Goal: Check status: Check status

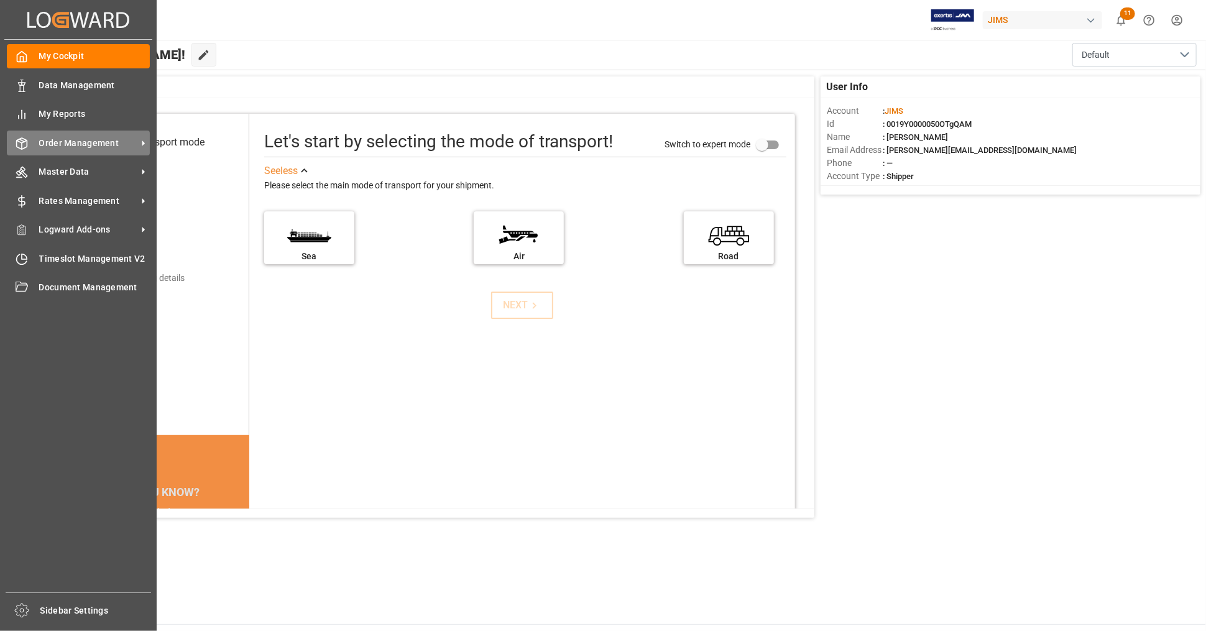
click at [91, 144] on span "Order Management" at bounding box center [88, 143] width 98 height 13
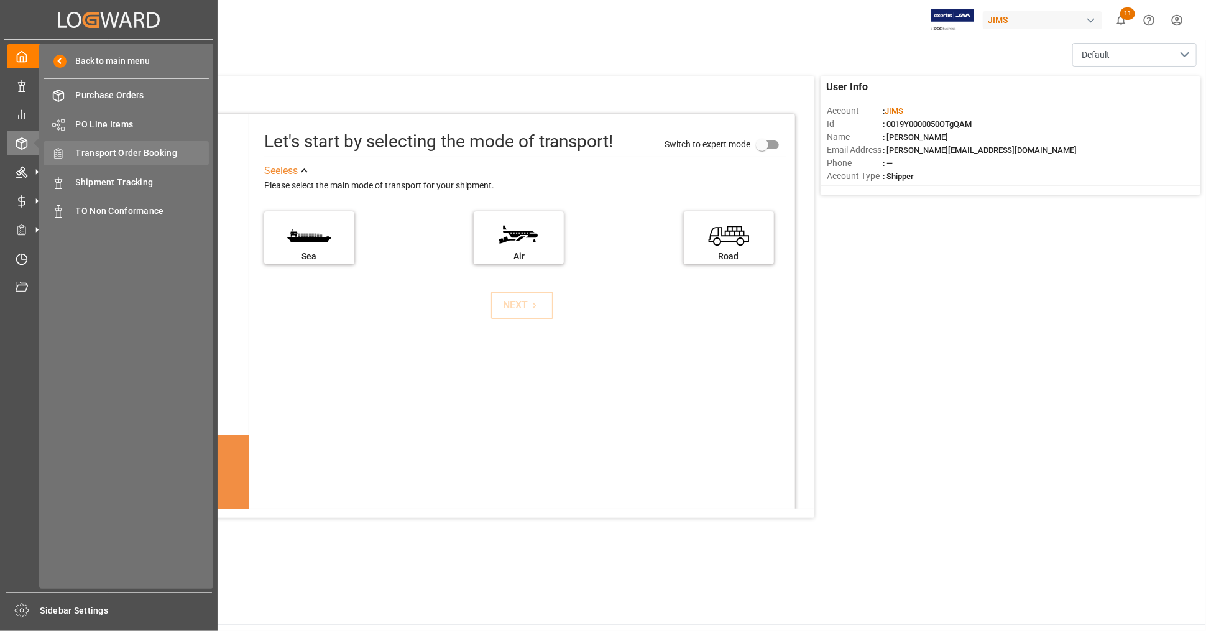
click at [170, 154] on span "Transport Order Booking" at bounding box center [143, 153] width 134 height 13
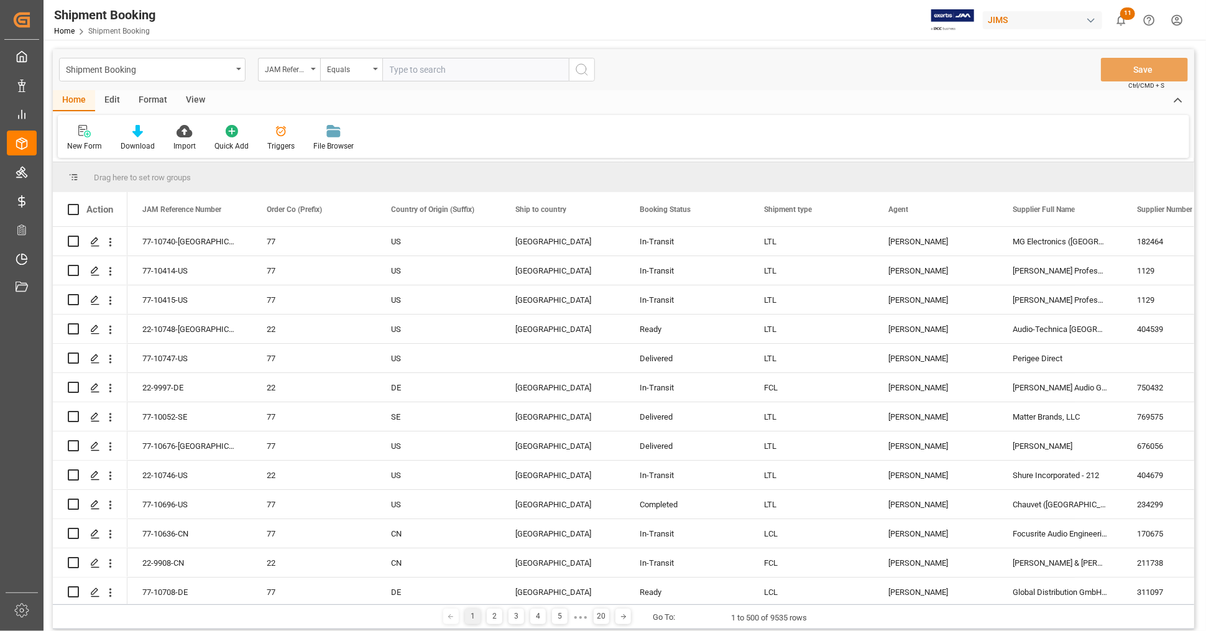
type input "22-10733-CN"
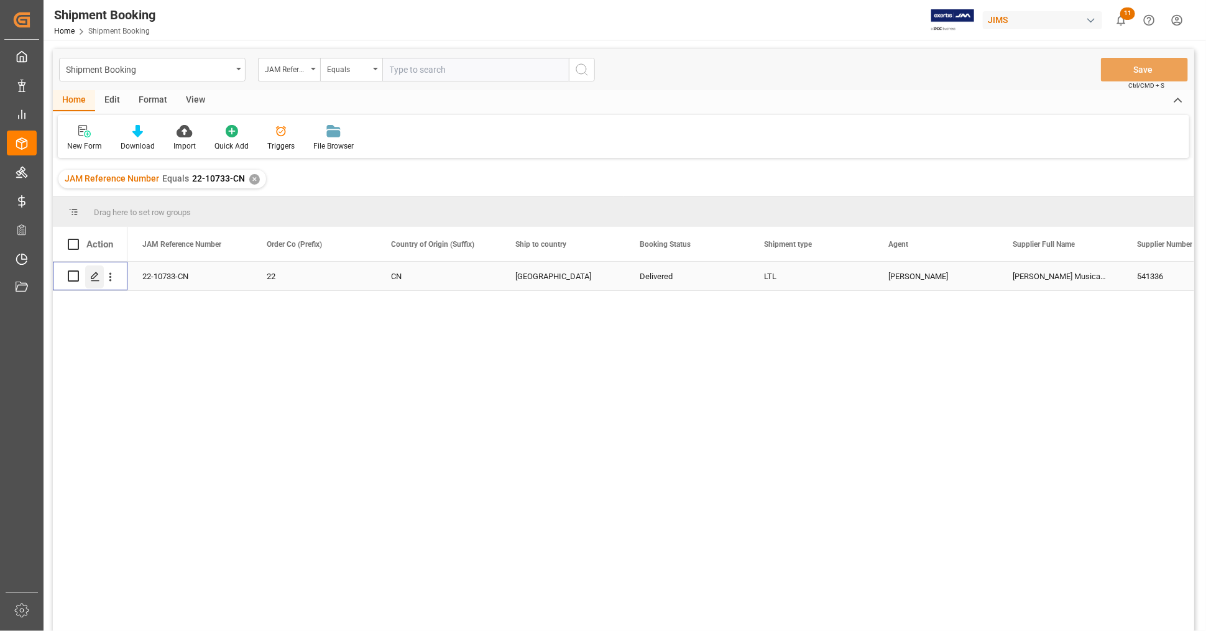
click at [93, 274] on icon "Press SPACE to select this row." at bounding box center [95, 277] width 10 height 10
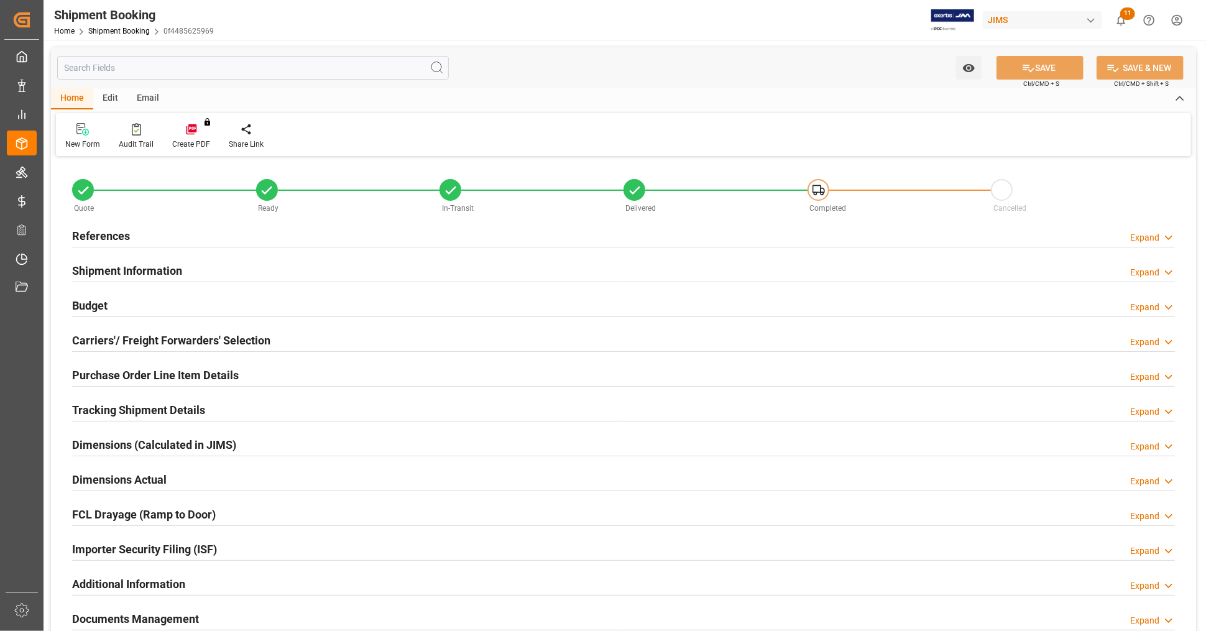
type input "0"
type input "01-08-2025"
click at [198, 233] on div "References Expand" at bounding box center [623, 235] width 1103 height 24
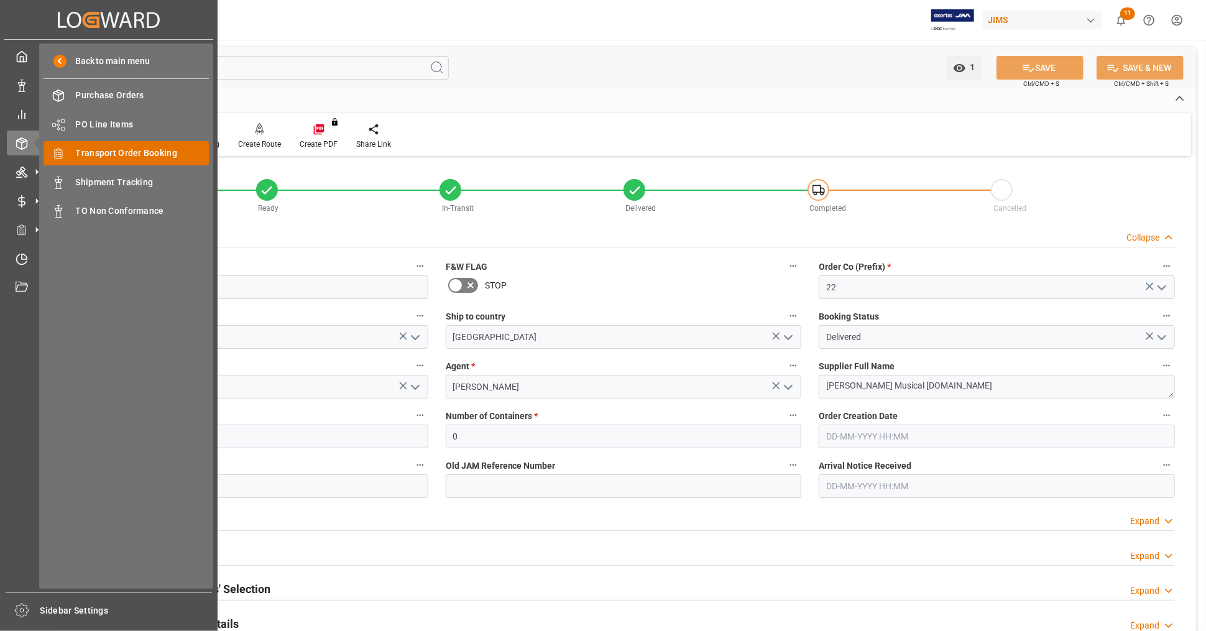
click at [144, 155] on span "Transport Order Booking" at bounding box center [143, 153] width 134 height 13
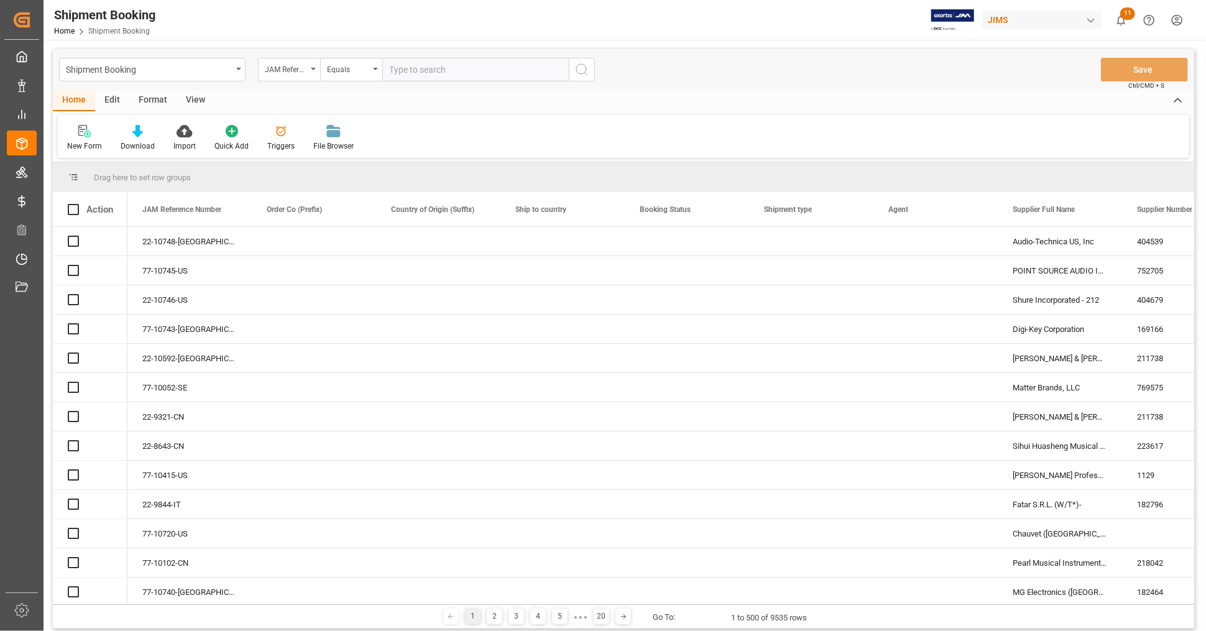
click at [471, 73] on input "text" at bounding box center [475, 70] width 187 height 24
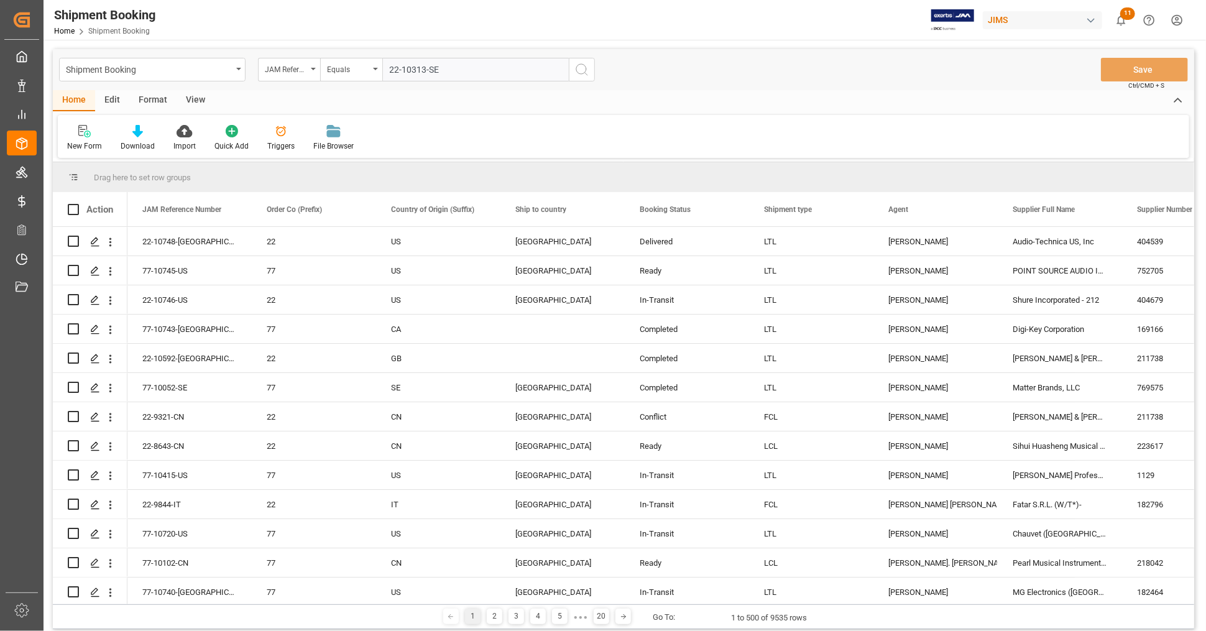
type input "22-10313-SE"
click at [591, 75] on button "search button" at bounding box center [582, 70] width 26 height 24
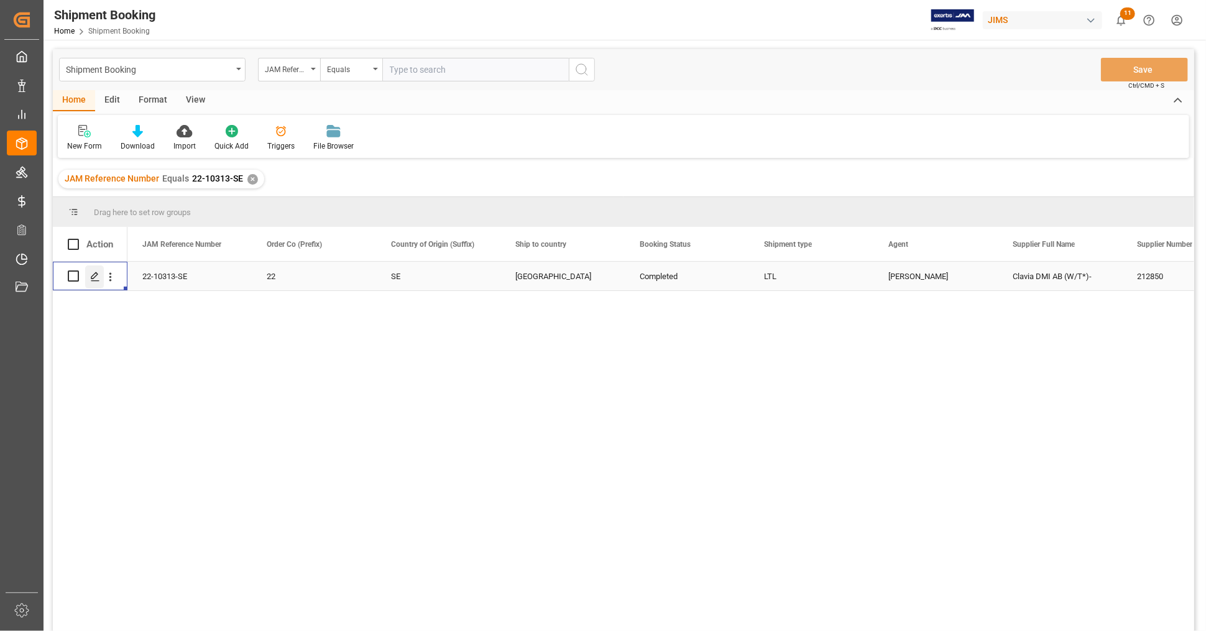
click at [93, 274] on polygon "Press SPACE to select this row." at bounding box center [94, 275] width 6 height 6
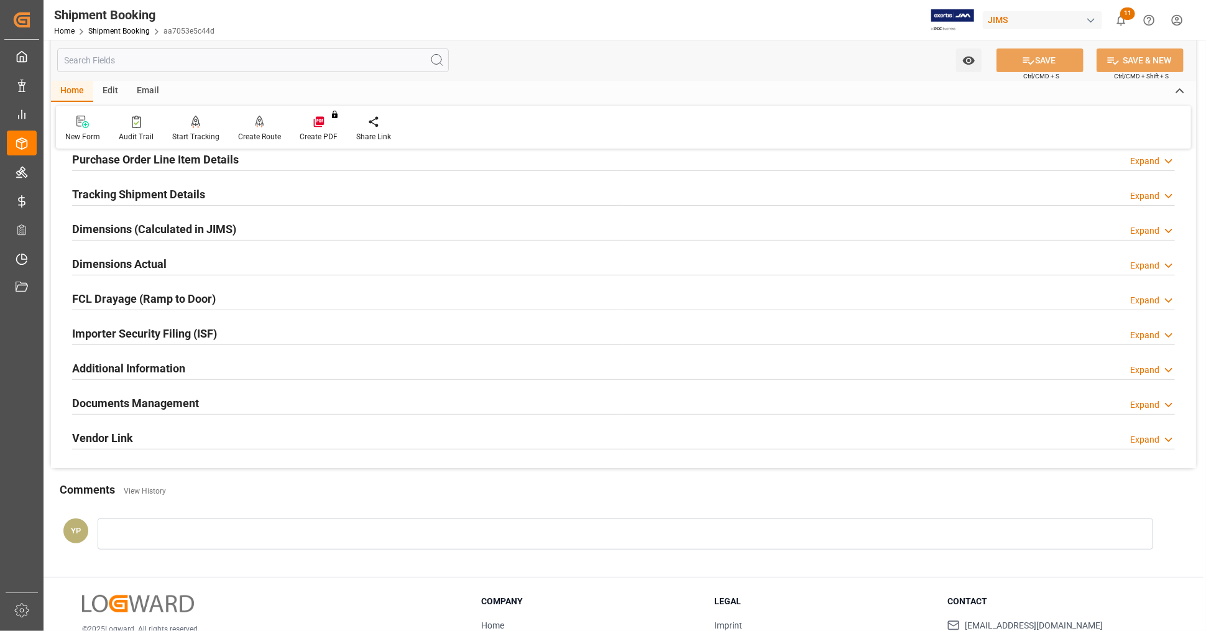
scroll to position [302, 0]
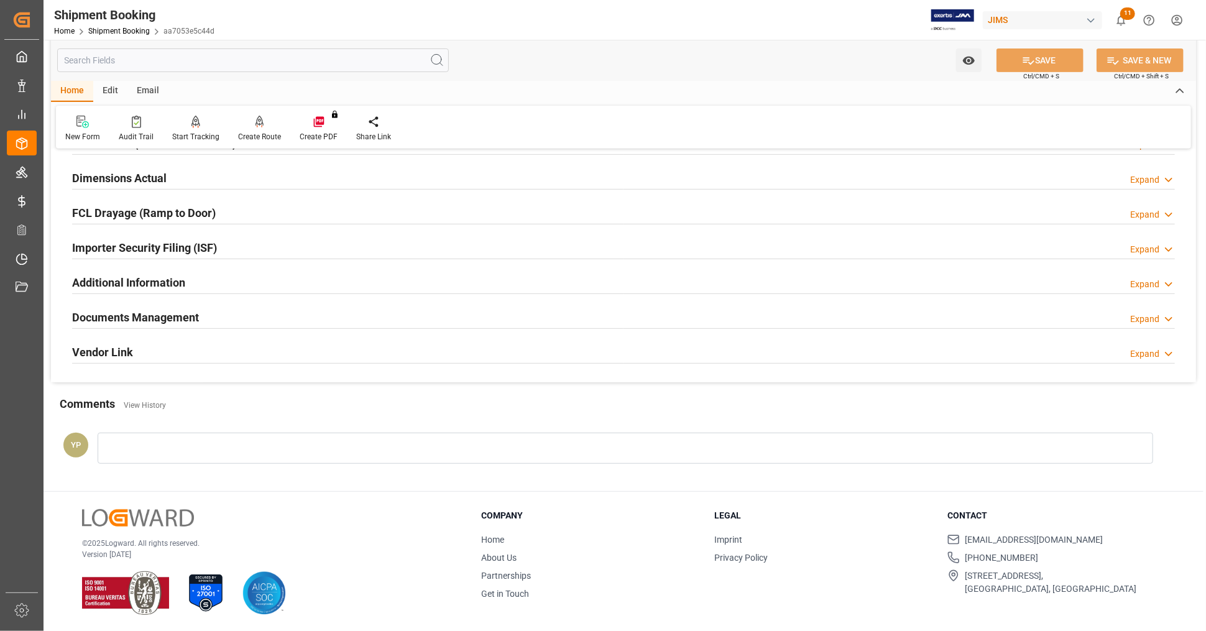
click at [342, 316] on div "Documents Management Expand" at bounding box center [623, 317] width 1103 height 24
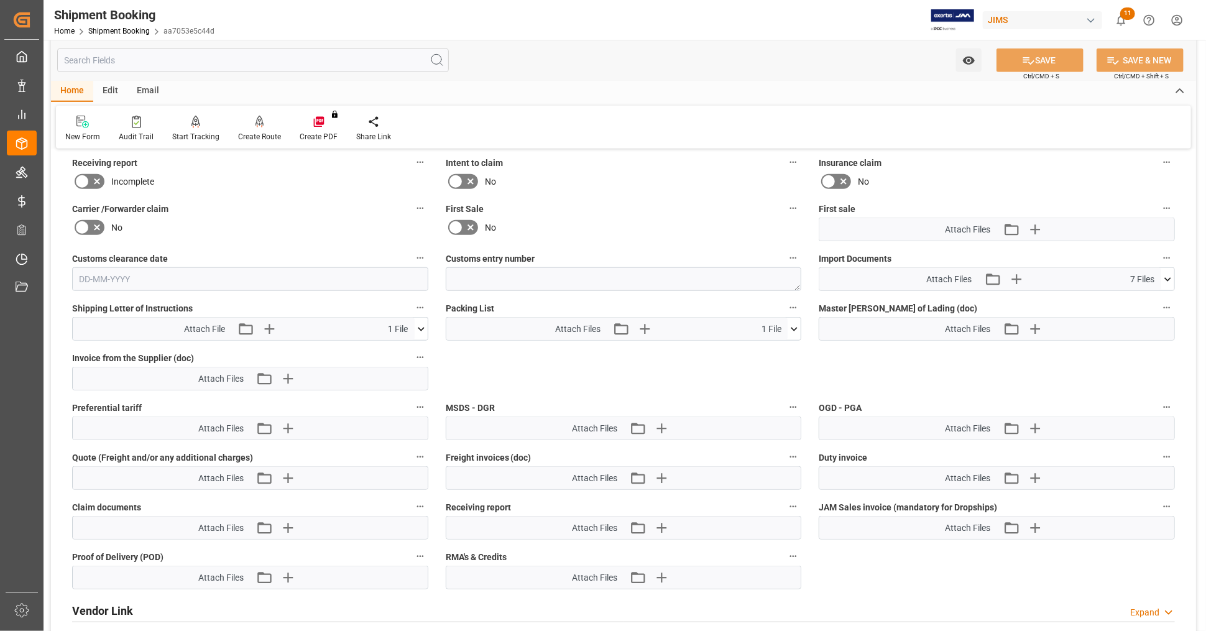
scroll to position [578, 0]
click at [1165, 278] on icon at bounding box center [1168, 280] width 7 height 4
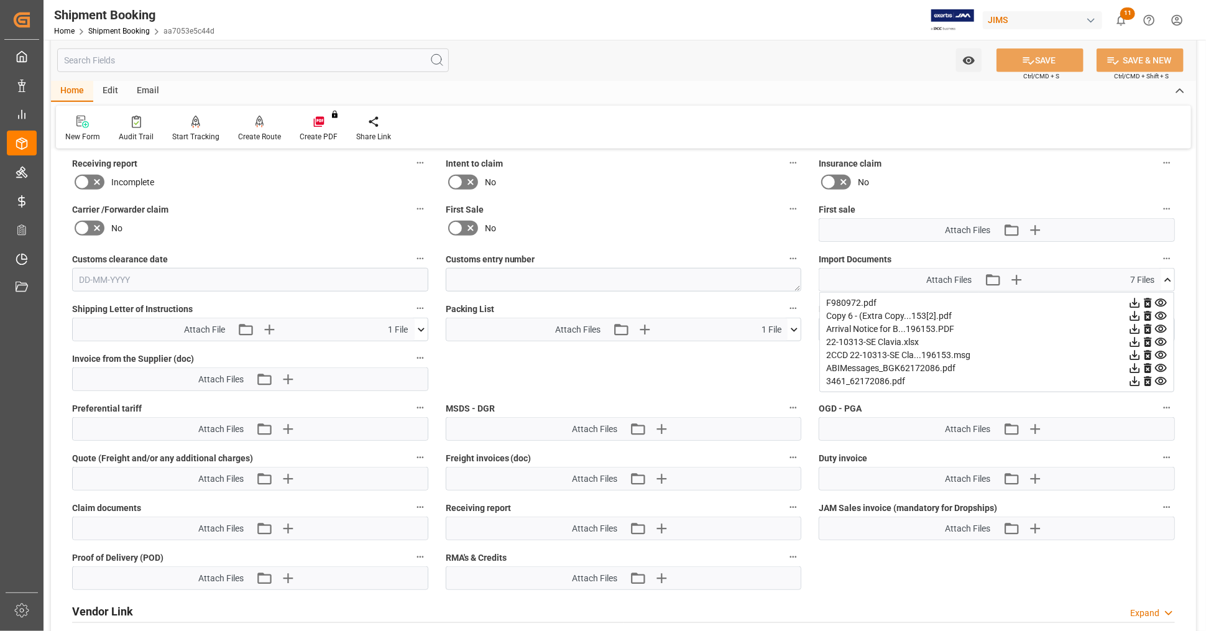
click at [1135, 311] on icon at bounding box center [1135, 316] width 10 height 10
click at [1137, 338] on icon at bounding box center [1135, 343] width 10 height 10
click at [1135, 298] on icon at bounding box center [1135, 303] width 10 height 10
click at [1163, 377] on icon at bounding box center [1161, 381] width 12 height 8
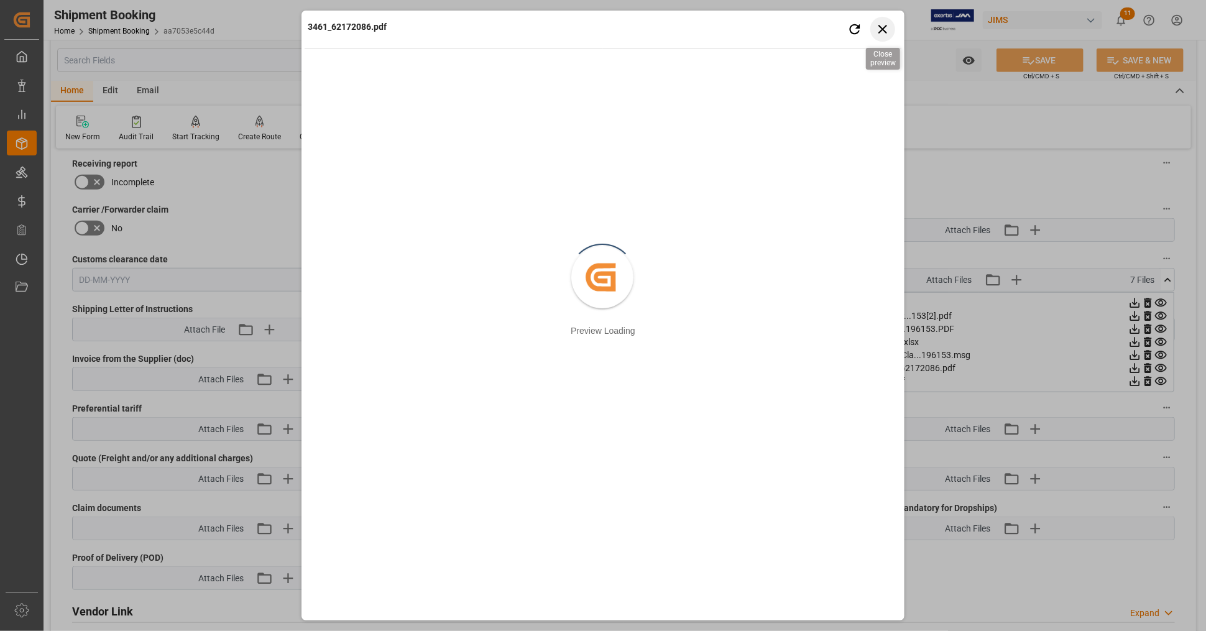
click at [880, 29] on icon "button" at bounding box center [883, 29] width 16 height 16
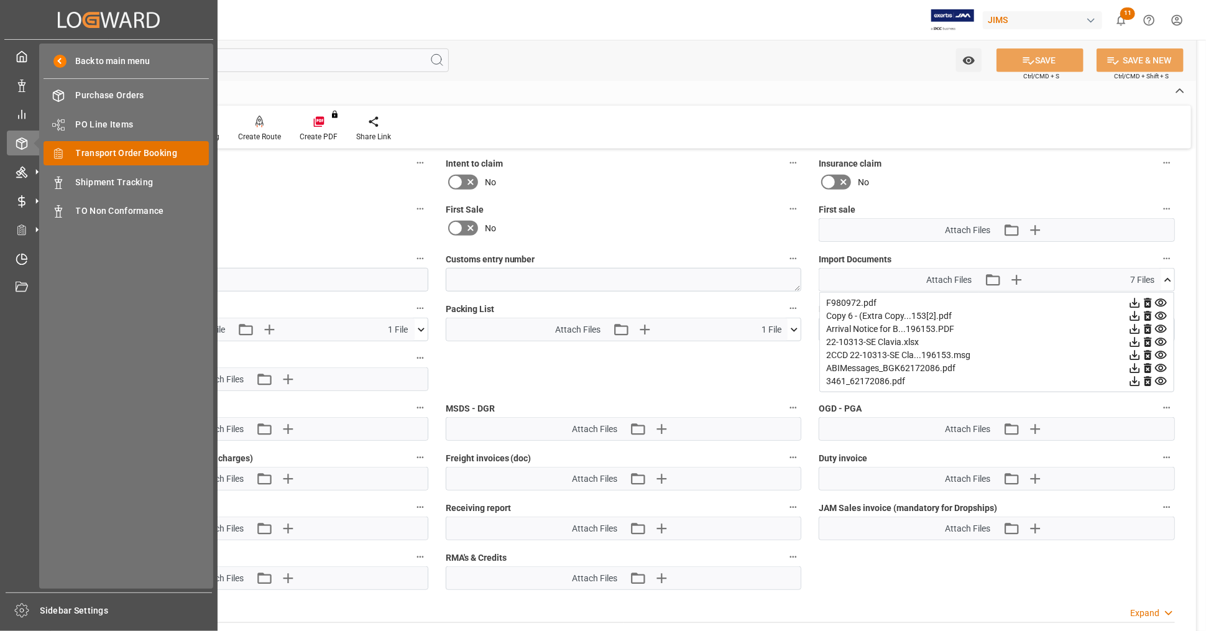
click at [141, 154] on span "Transport Order Booking" at bounding box center [143, 153] width 134 height 13
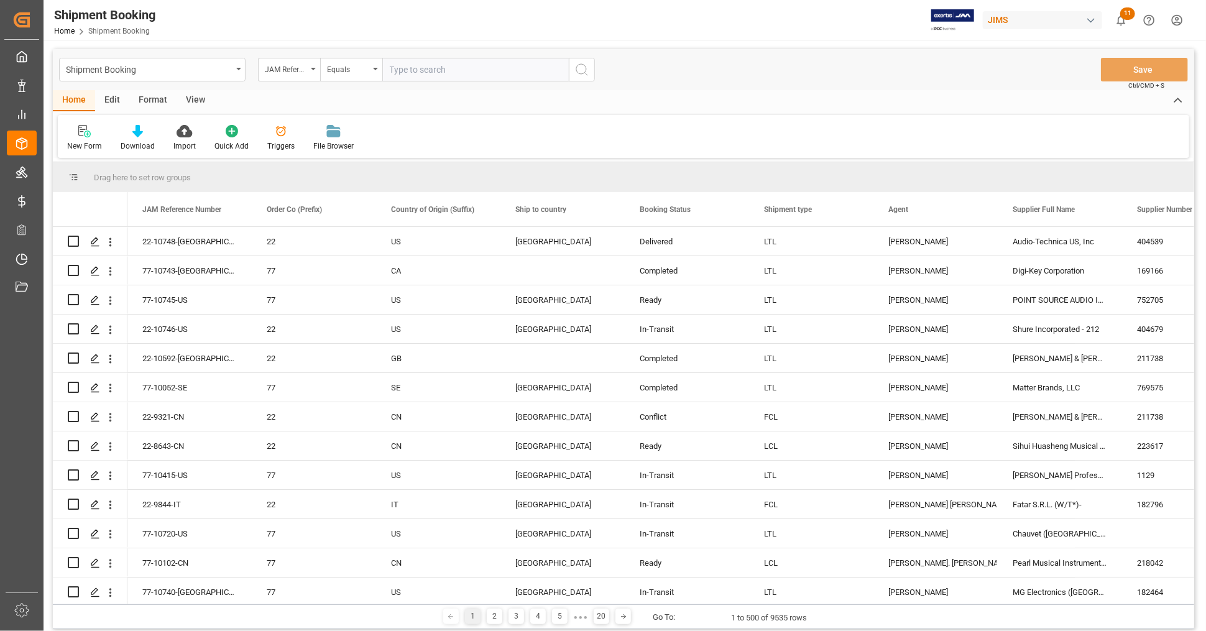
click at [430, 68] on input "text" at bounding box center [475, 70] width 187 height 24
type input "22-10424-CN"
click at [584, 70] on icon "search button" at bounding box center [581, 69] width 15 height 15
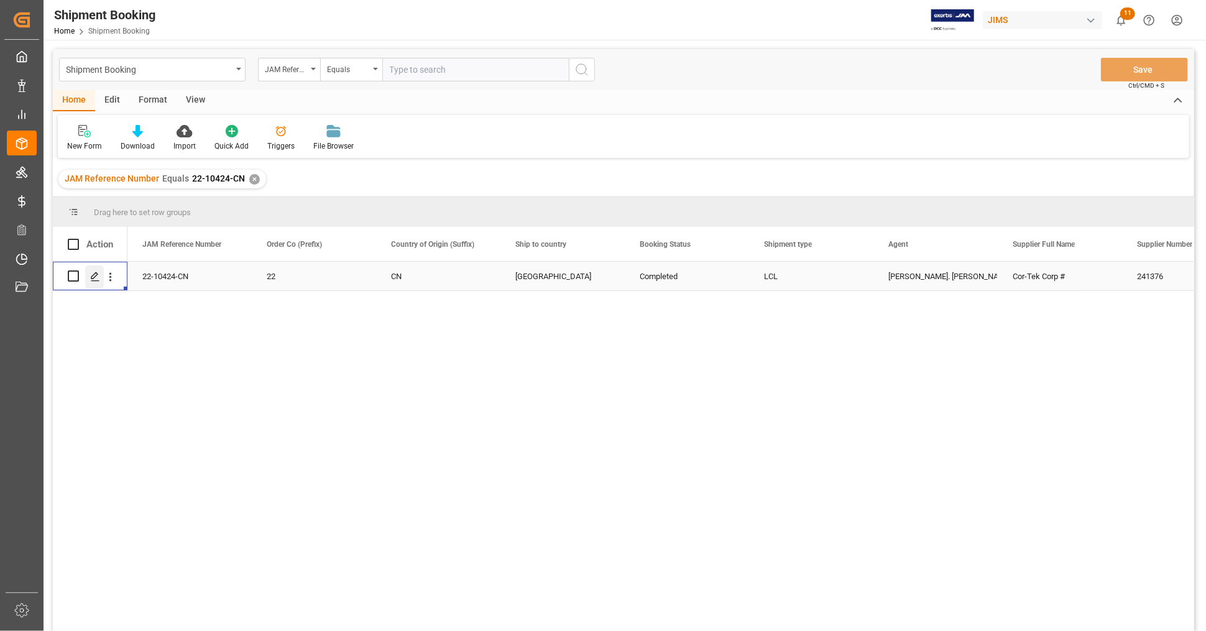
click at [93, 275] on icon "Press SPACE to select this row." at bounding box center [95, 277] width 10 height 10
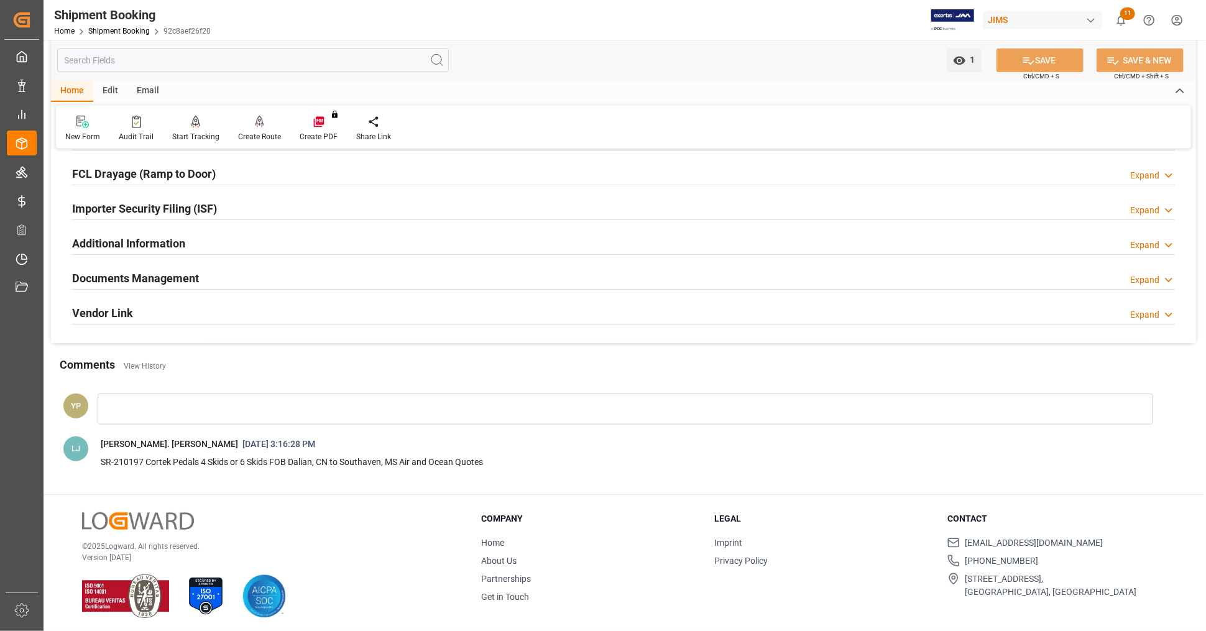
scroll to position [344, 0]
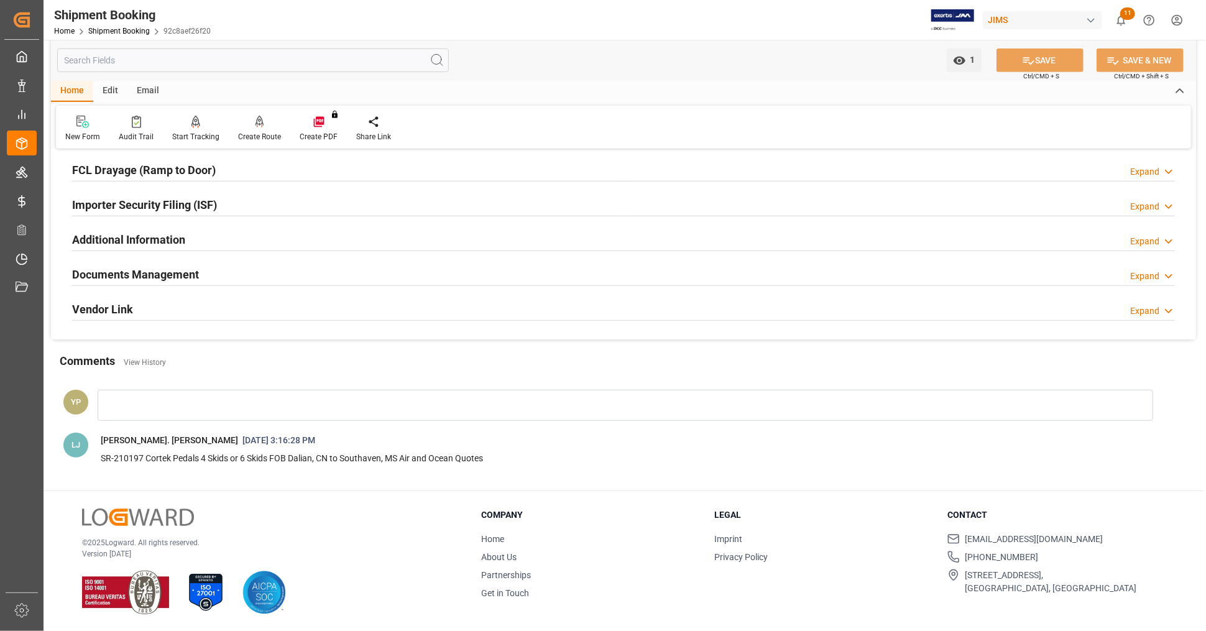
click at [215, 269] on div "Documents Management Expand" at bounding box center [623, 274] width 1103 height 24
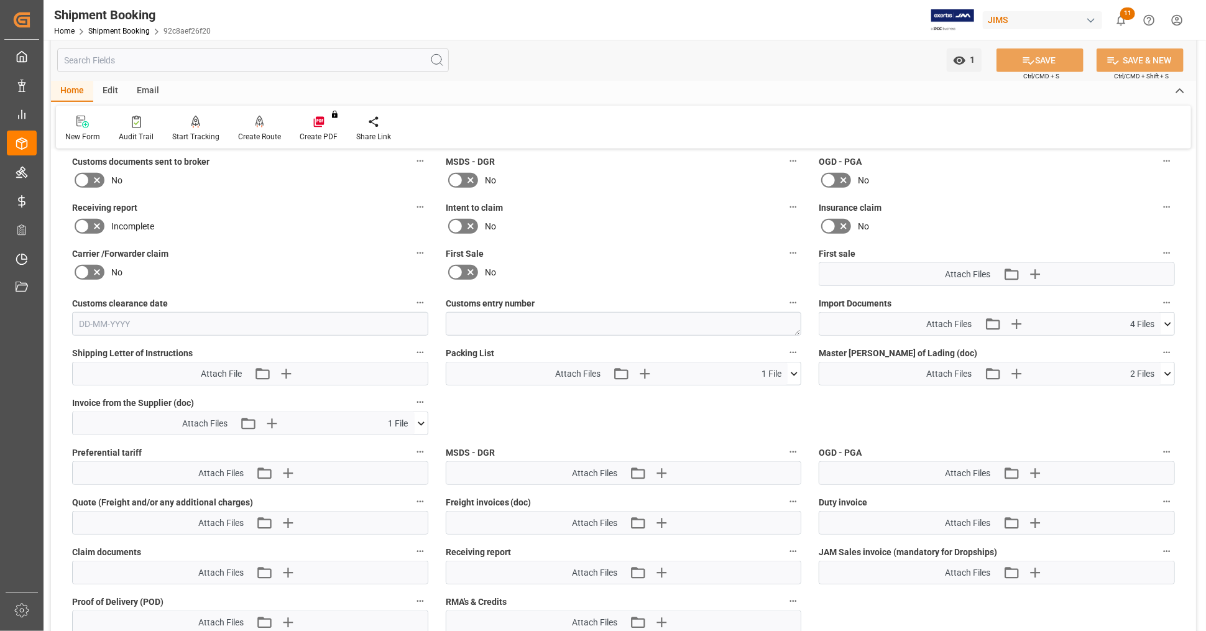
scroll to position [551, 0]
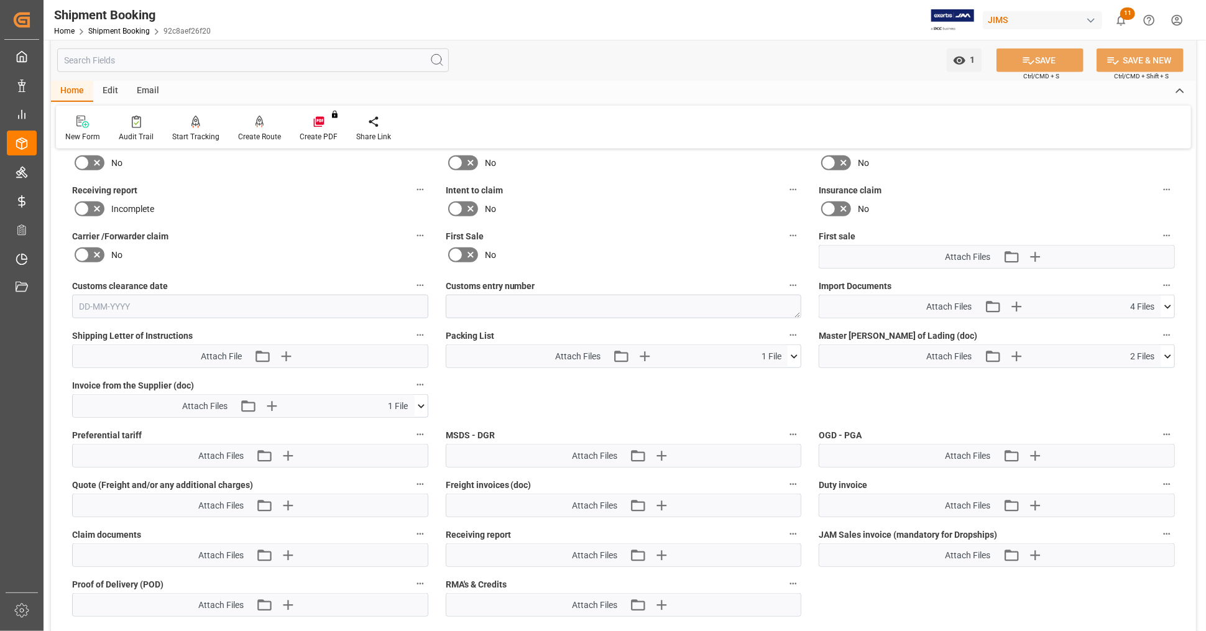
click at [1168, 305] on icon at bounding box center [1167, 306] width 13 height 13
click at [1038, 401] on div "Quote Ready In-Transit Delivered Completed Cancelled References Expand JAM Refe…" at bounding box center [623, 138] width 1145 height 1060
click at [1168, 305] on icon at bounding box center [1168, 307] width 7 height 4
click at [1170, 350] on icon at bounding box center [1167, 356] width 13 height 13
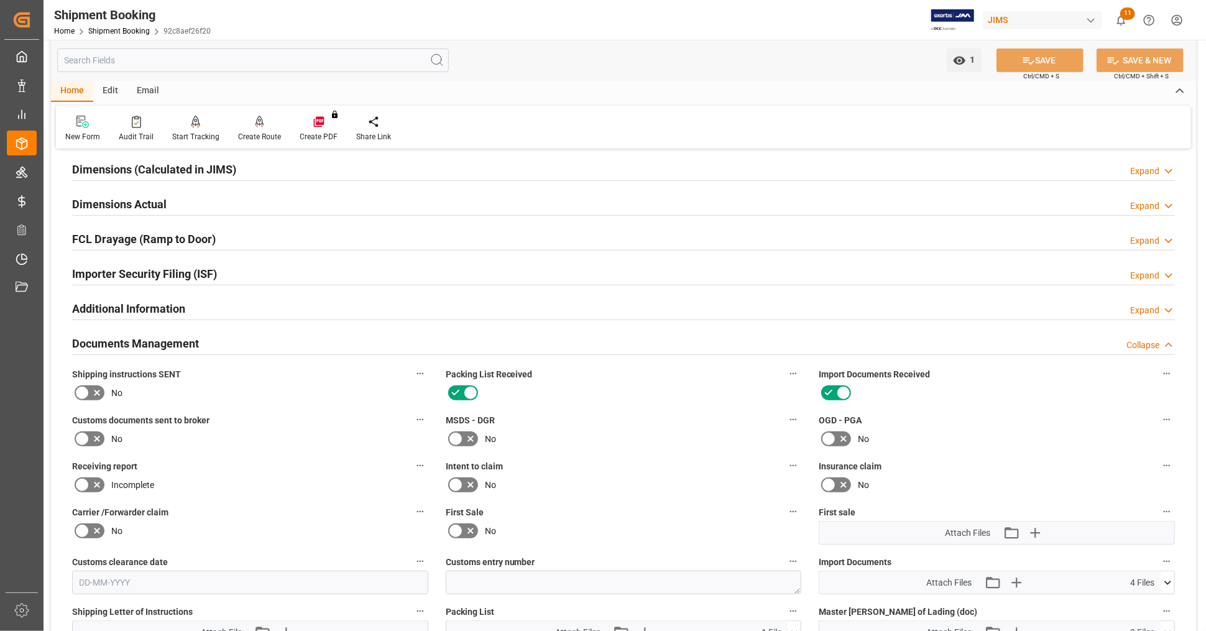
scroll to position [137, 0]
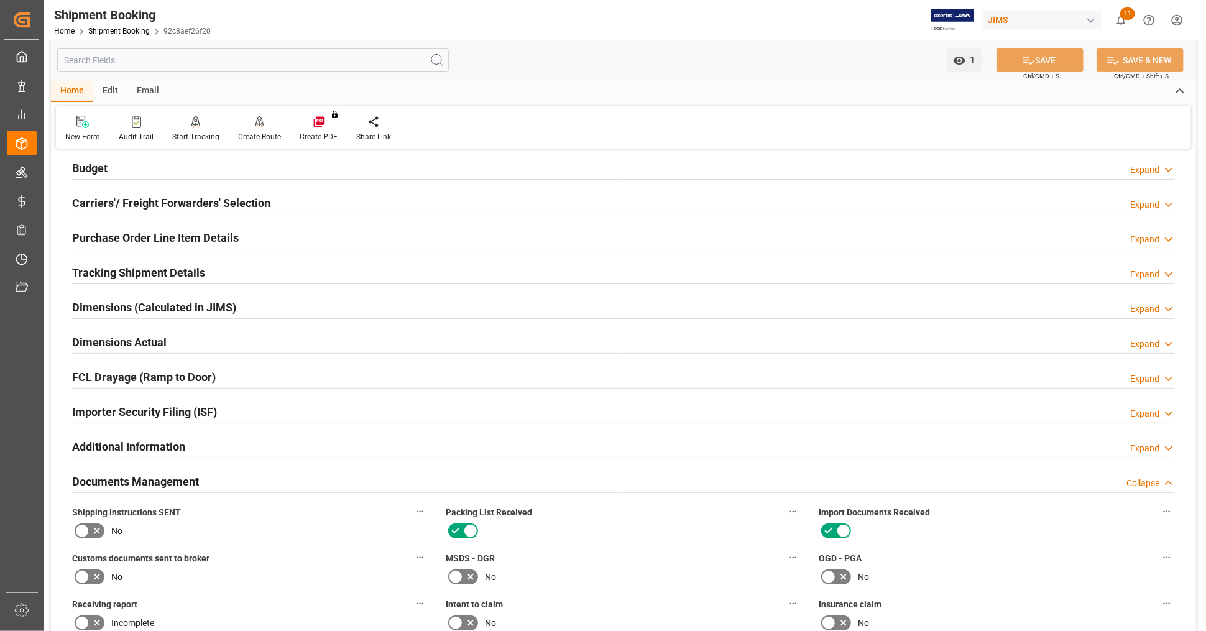
click at [149, 476] on h2 "Documents Management" at bounding box center [135, 481] width 127 height 17
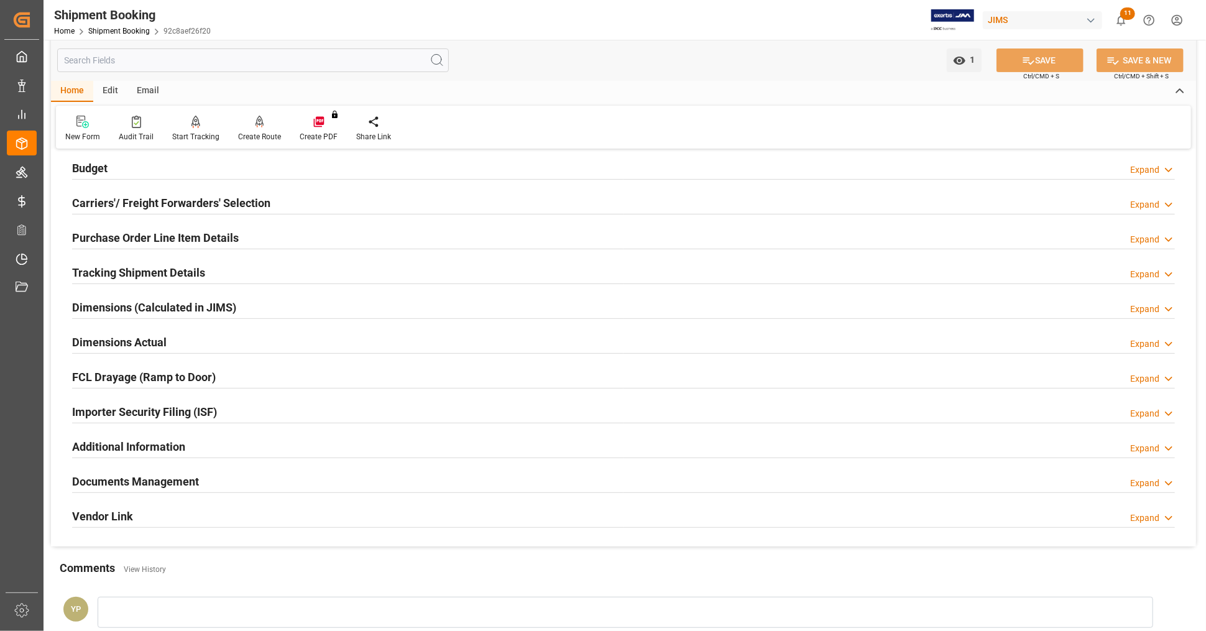
scroll to position [0, 0]
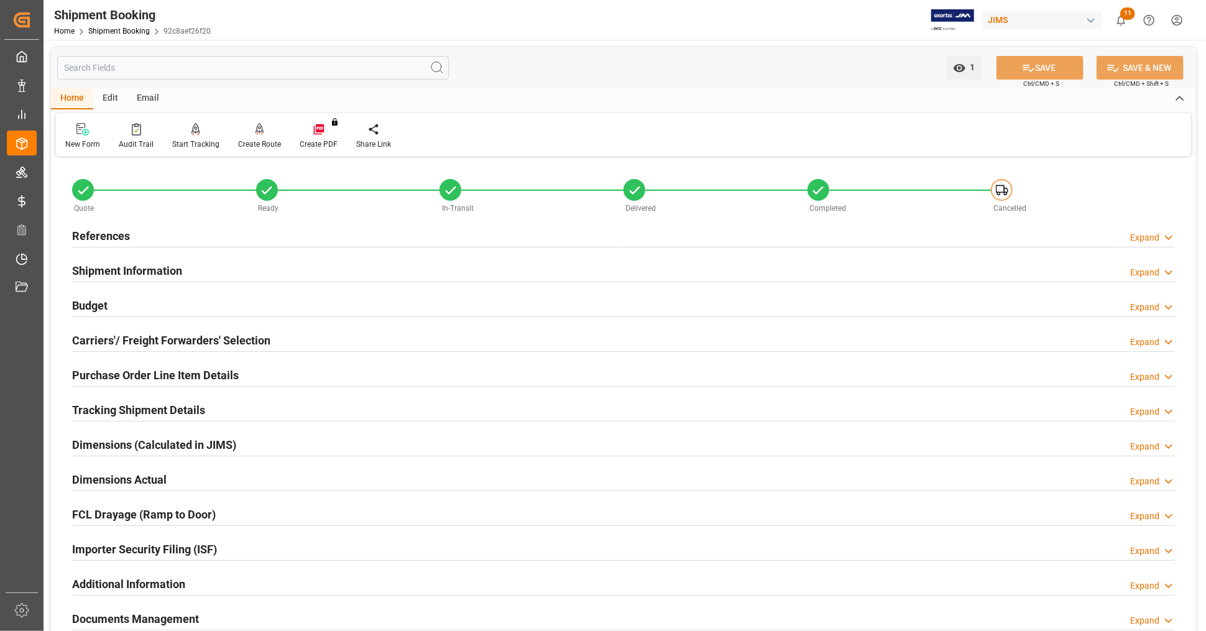
click at [152, 231] on div "References Expand" at bounding box center [623, 235] width 1103 height 24
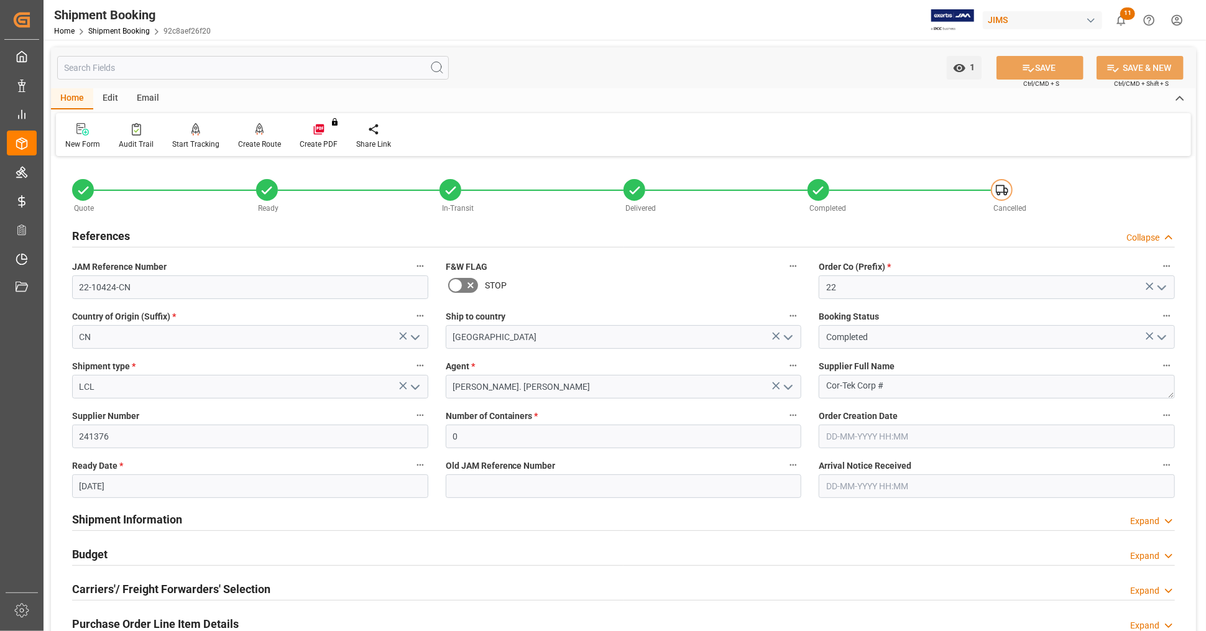
click at [152, 231] on div "References Collapse" at bounding box center [623, 235] width 1103 height 24
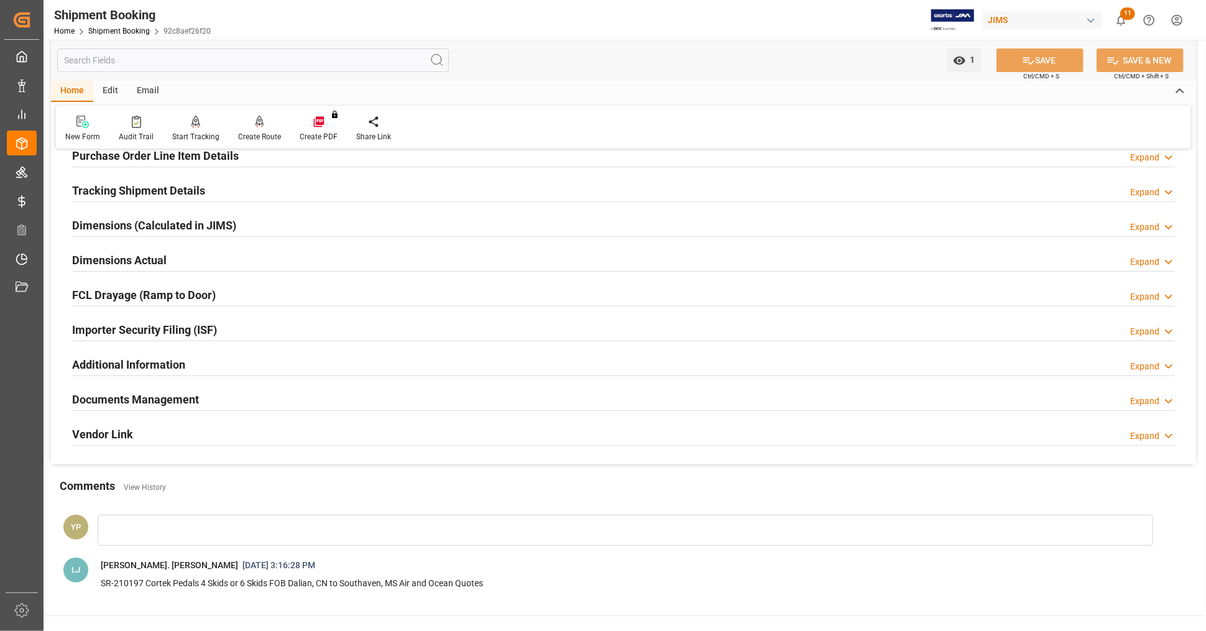
scroll to position [344, 0]
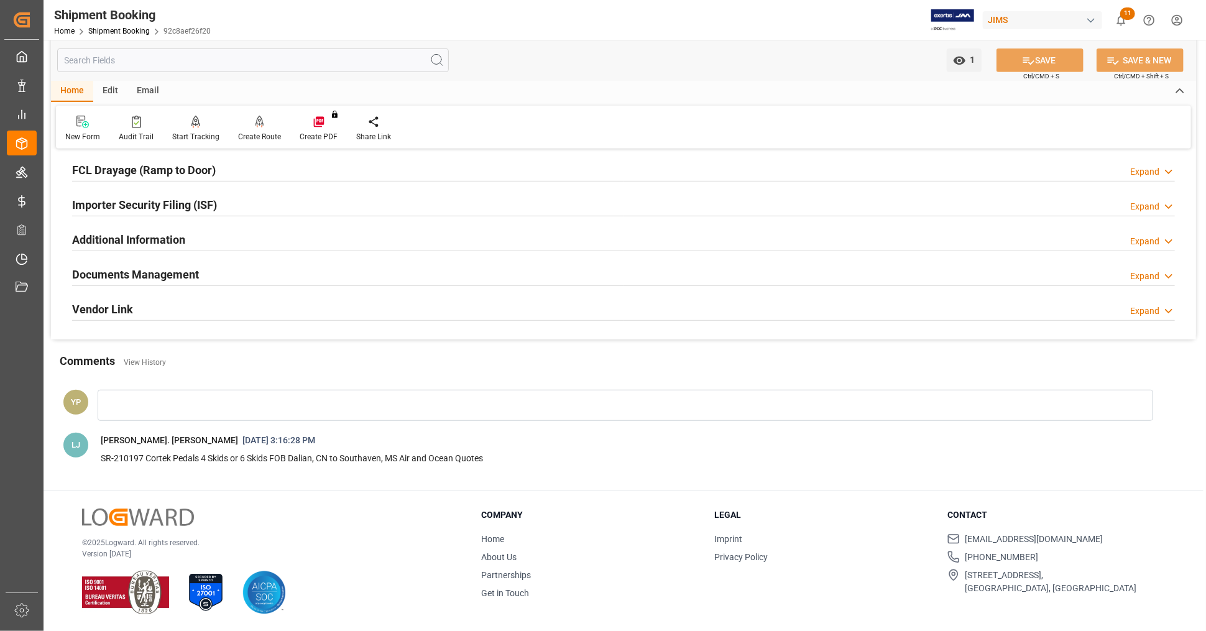
click at [135, 267] on h2 "Documents Management" at bounding box center [135, 274] width 127 height 17
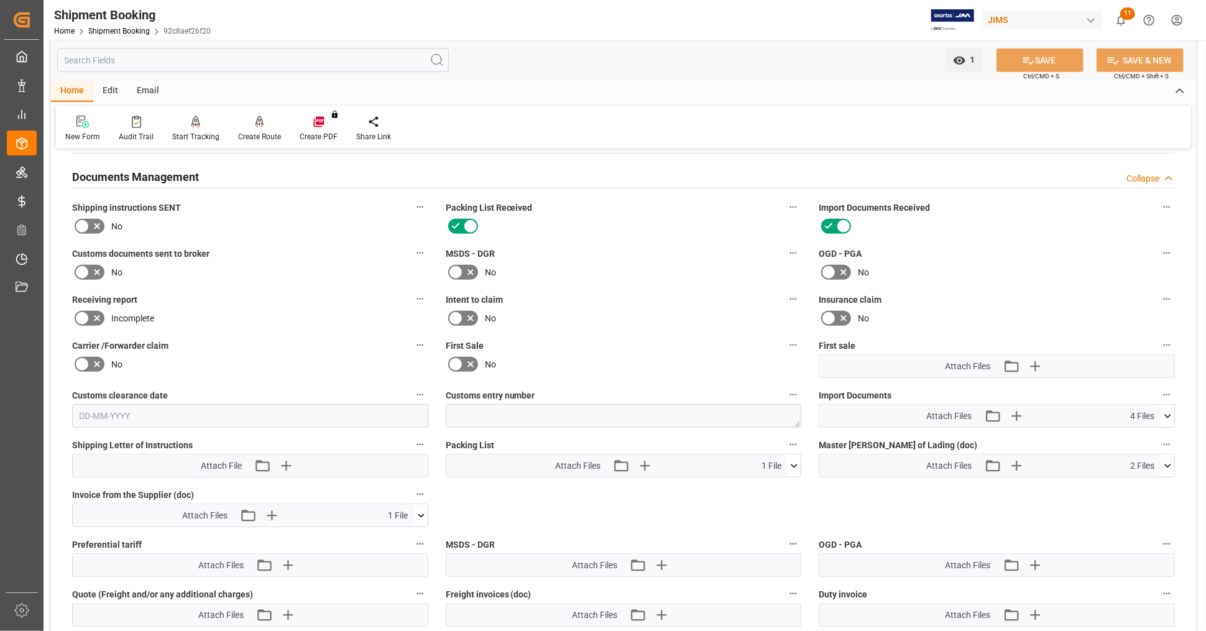
scroll to position [551, 0]
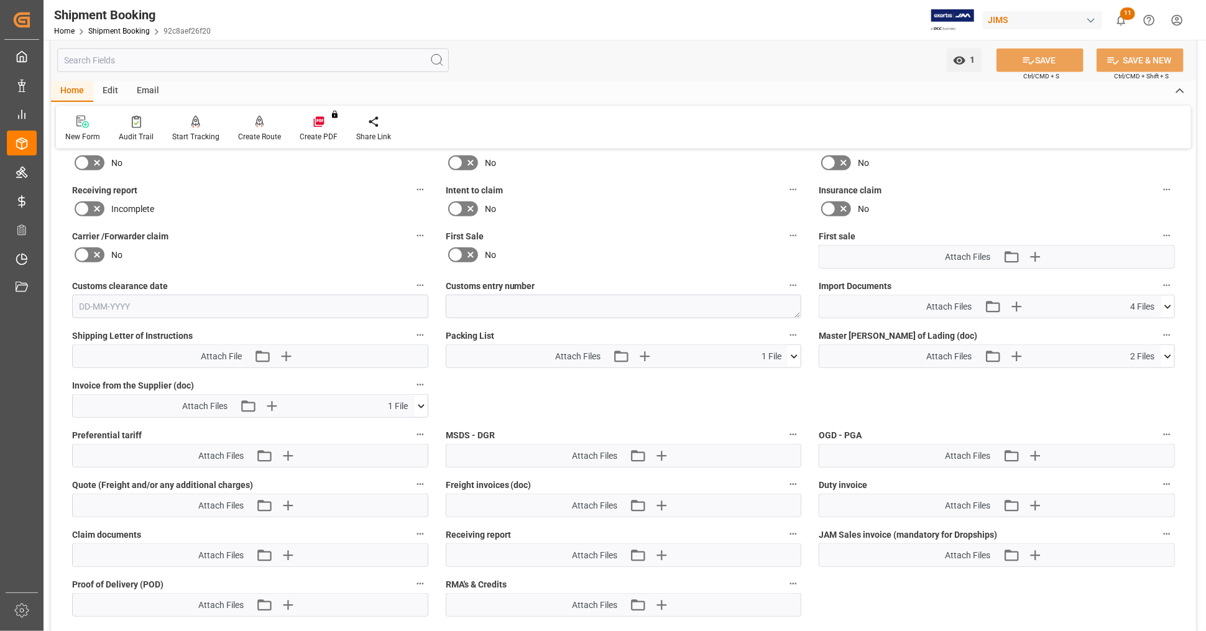
click at [1172, 302] on icon at bounding box center [1167, 306] width 13 height 13
click at [931, 394] on div "Quote Ready In-Transit Delivered Completed Cancelled References Expand JAM Refe…" at bounding box center [623, 138] width 1145 height 1060
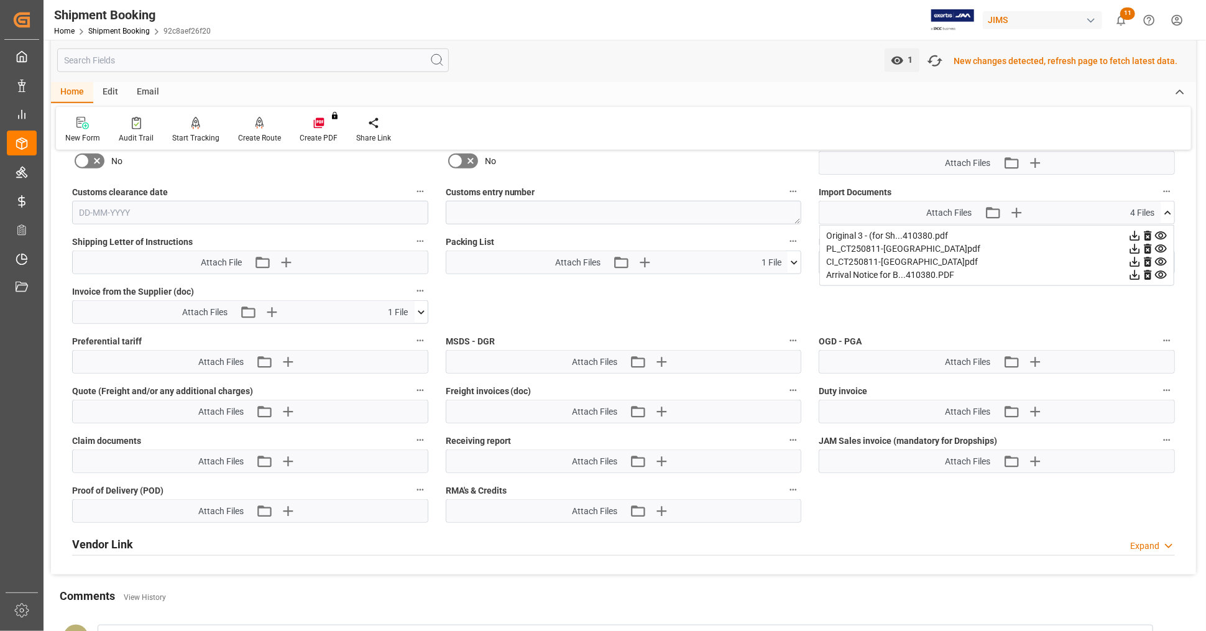
scroll to position [622, 0]
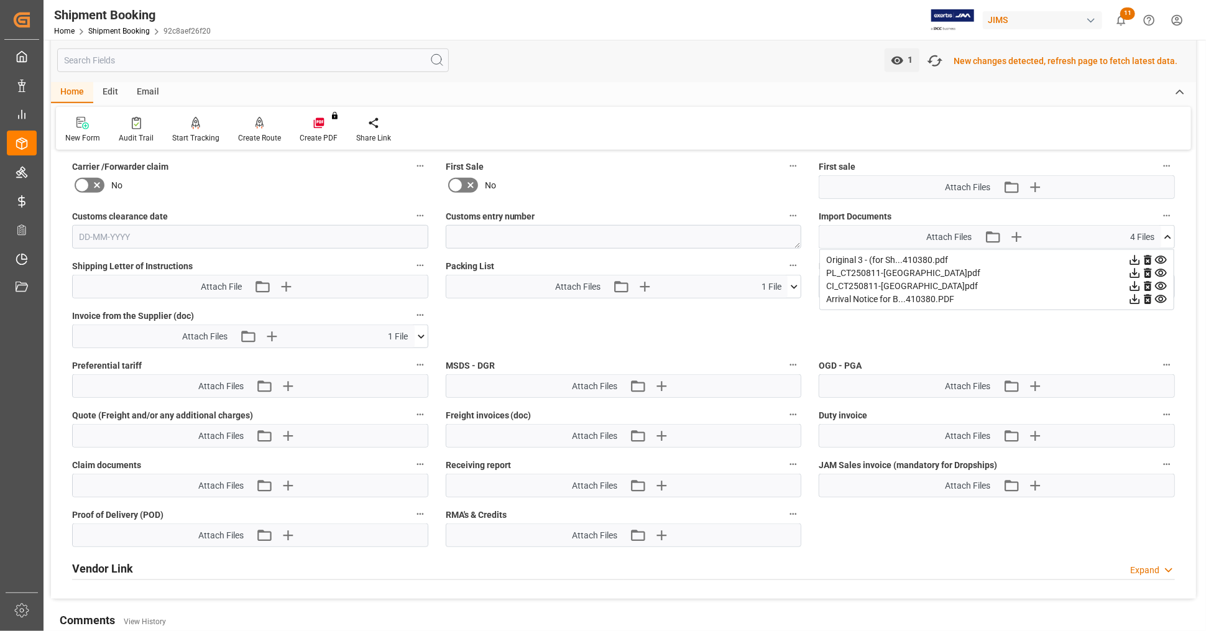
click at [1169, 231] on icon at bounding box center [1167, 237] width 13 height 13
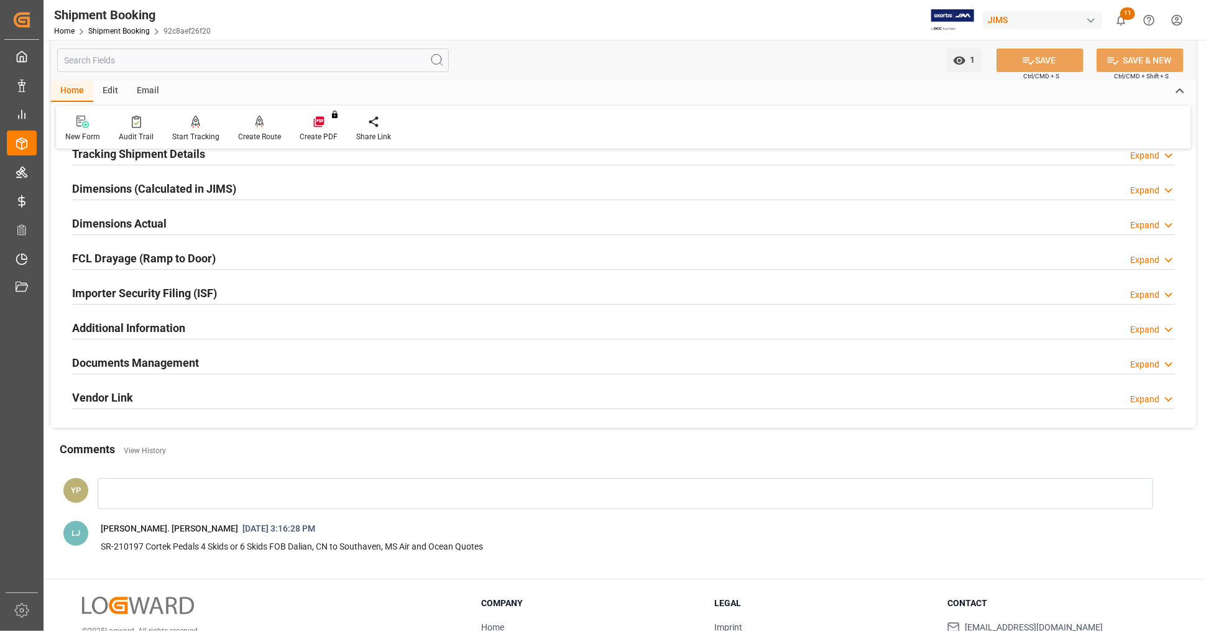
scroll to position [344, 0]
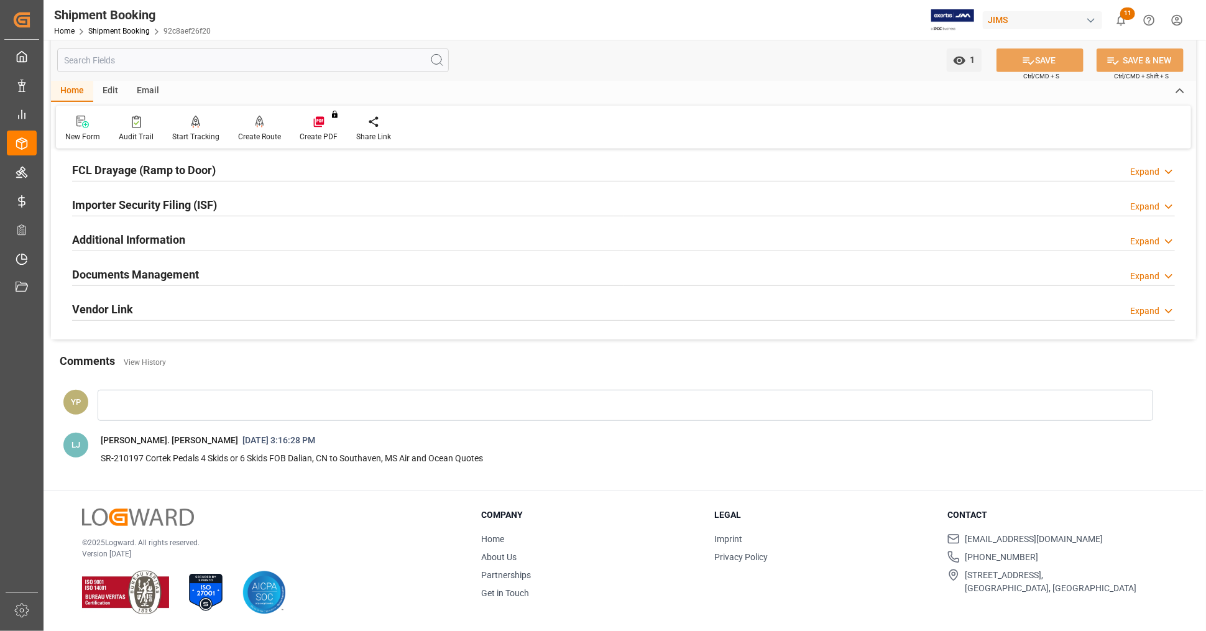
click at [385, 274] on div "Documents Management Expand" at bounding box center [623, 274] width 1103 height 24
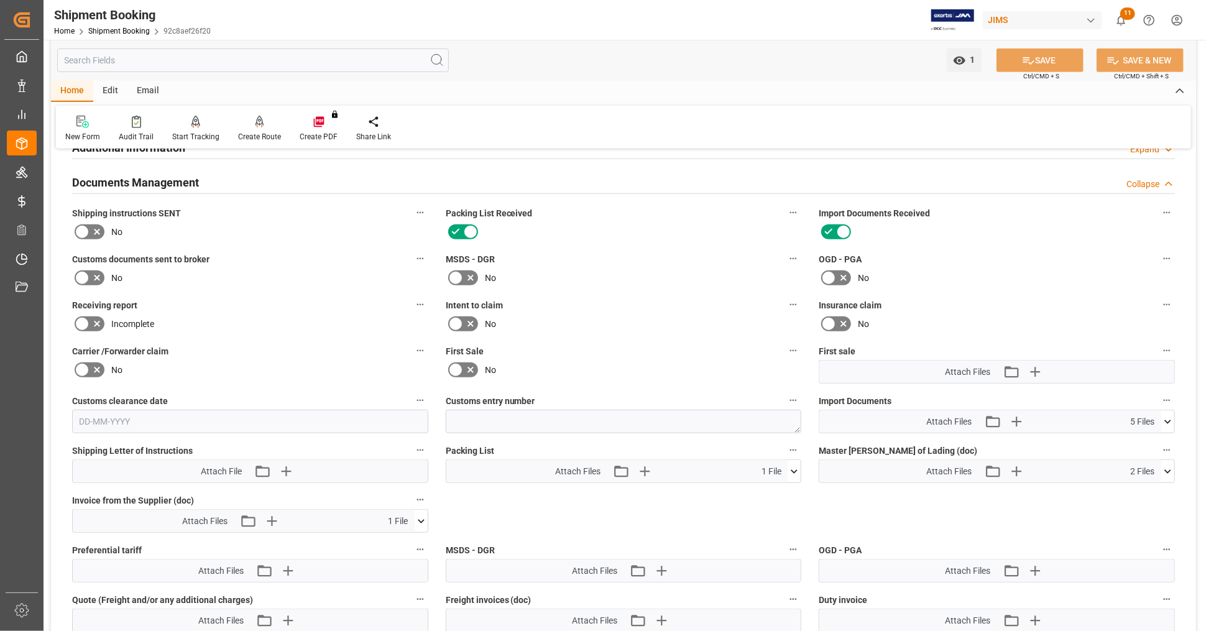
scroll to position [620, 0]
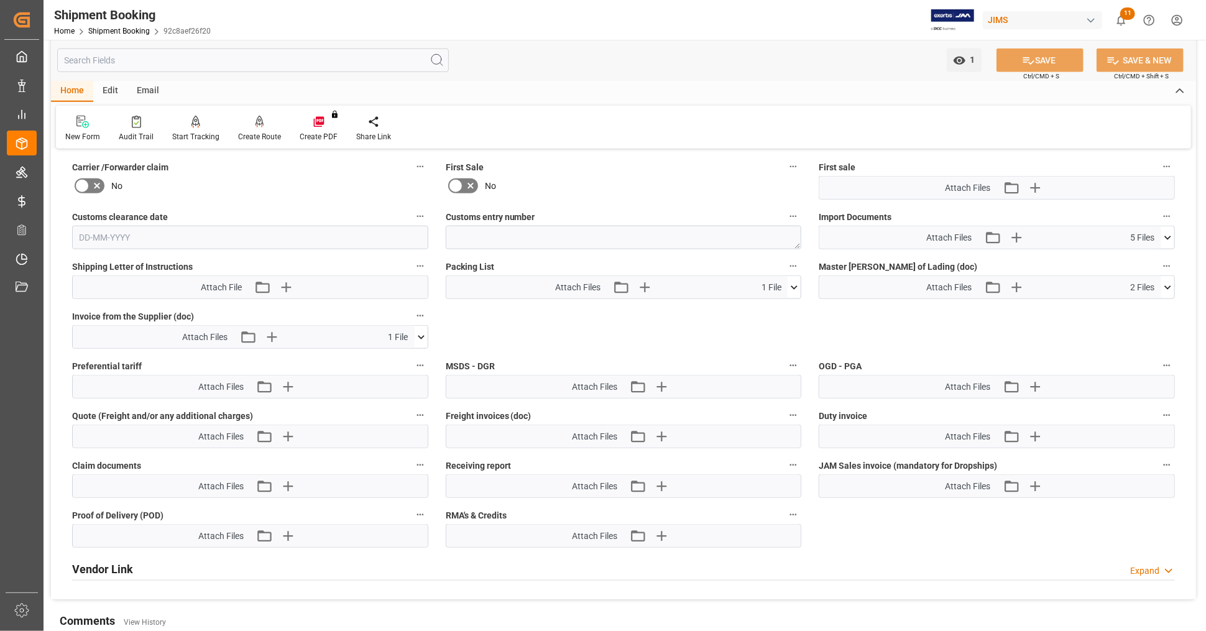
click at [1169, 234] on icon at bounding box center [1167, 237] width 13 height 13
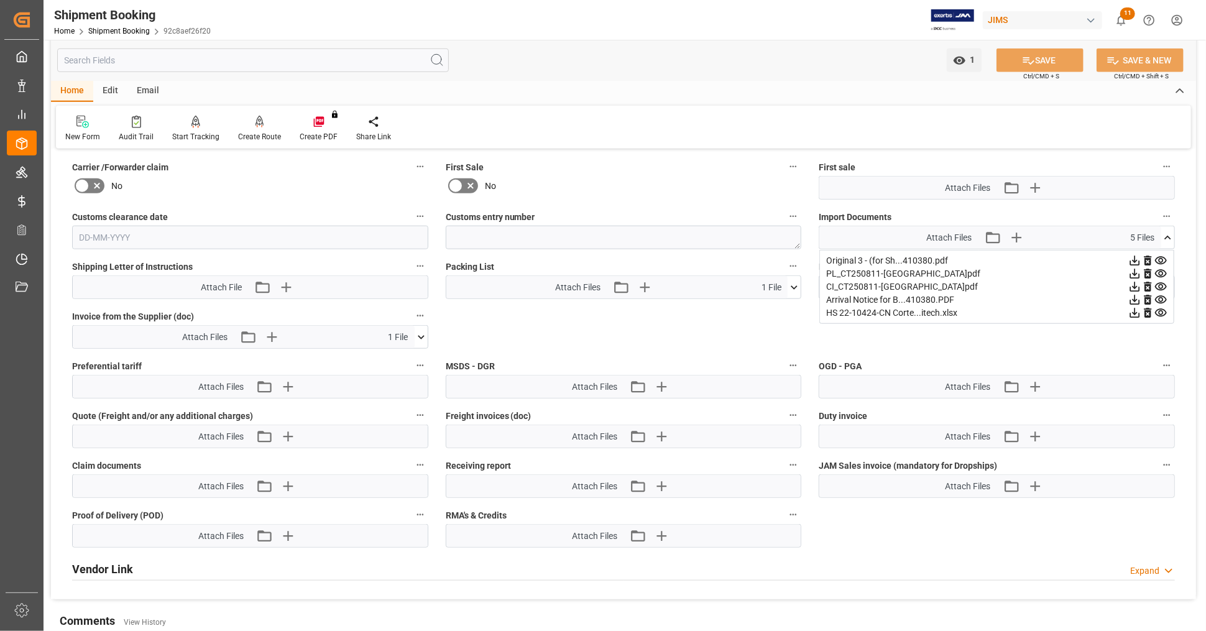
click at [1135, 256] on icon at bounding box center [1135, 261] width 10 height 10
click at [1135, 282] on icon at bounding box center [1135, 287] width 10 height 10
click at [1136, 308] on icon at bounding box center [1135, 313] width 10 height 10
click at [1166, 236] on icon at bounding box center [1168, 238] width 7 height 4
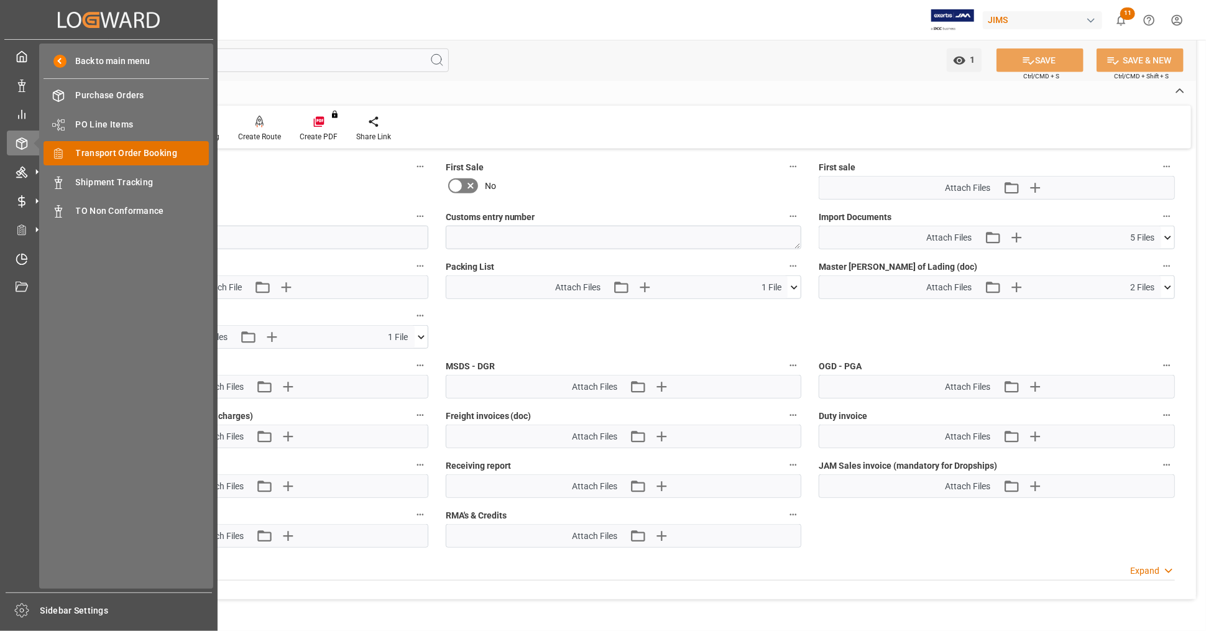
click at [154, 147] on span "Transport Order Booking" at bounding box center [143, 153] width 134 height 13
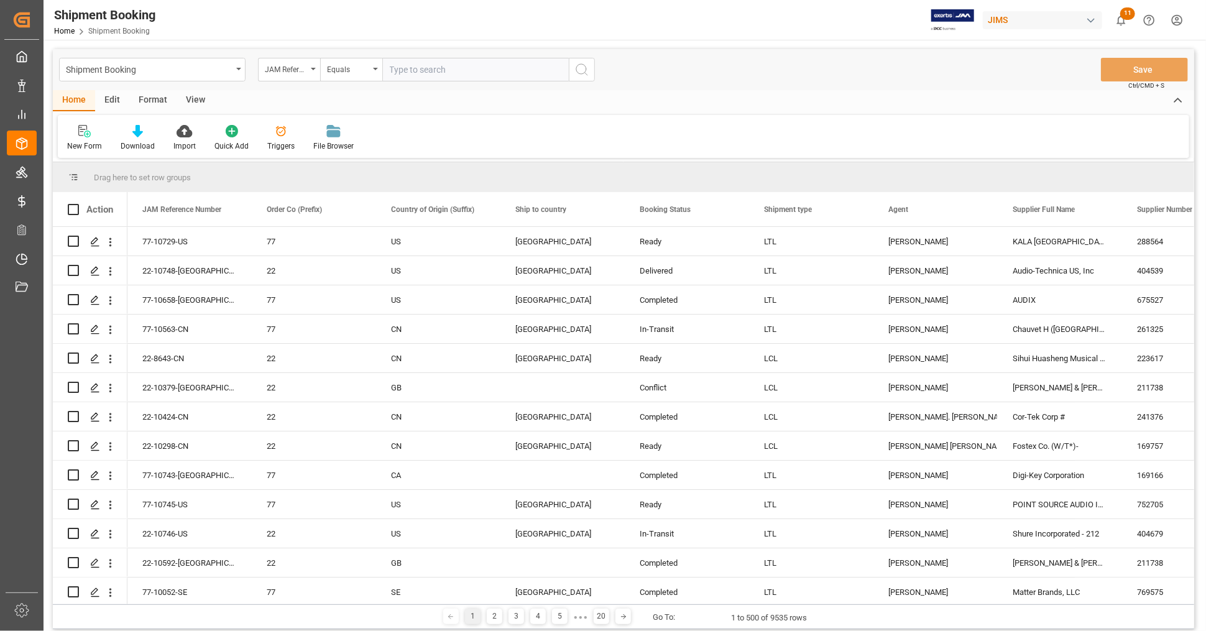
click at [190, 104] on div "View" at bounding box center [196, 100] width 38 height 21
click at [73, 137] on icon at bounding box center [79, 131] width 12 height 12
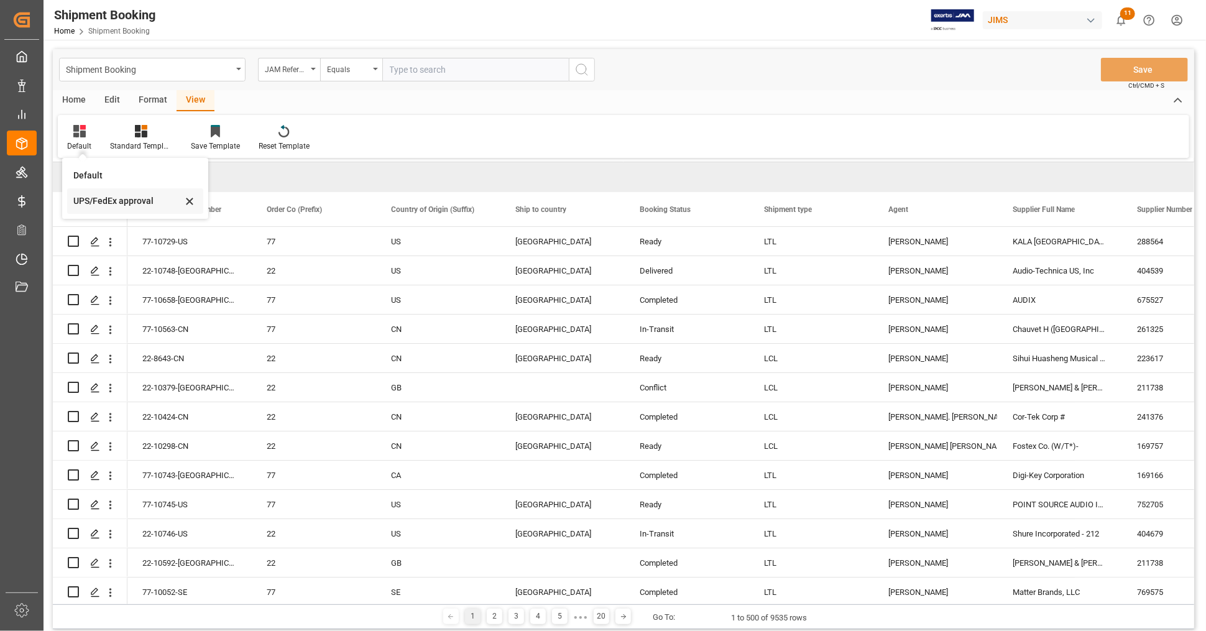
click at [81, 203] on div "UPS/FedEx approval" at bounding box center [127, 201] width 109 height 13
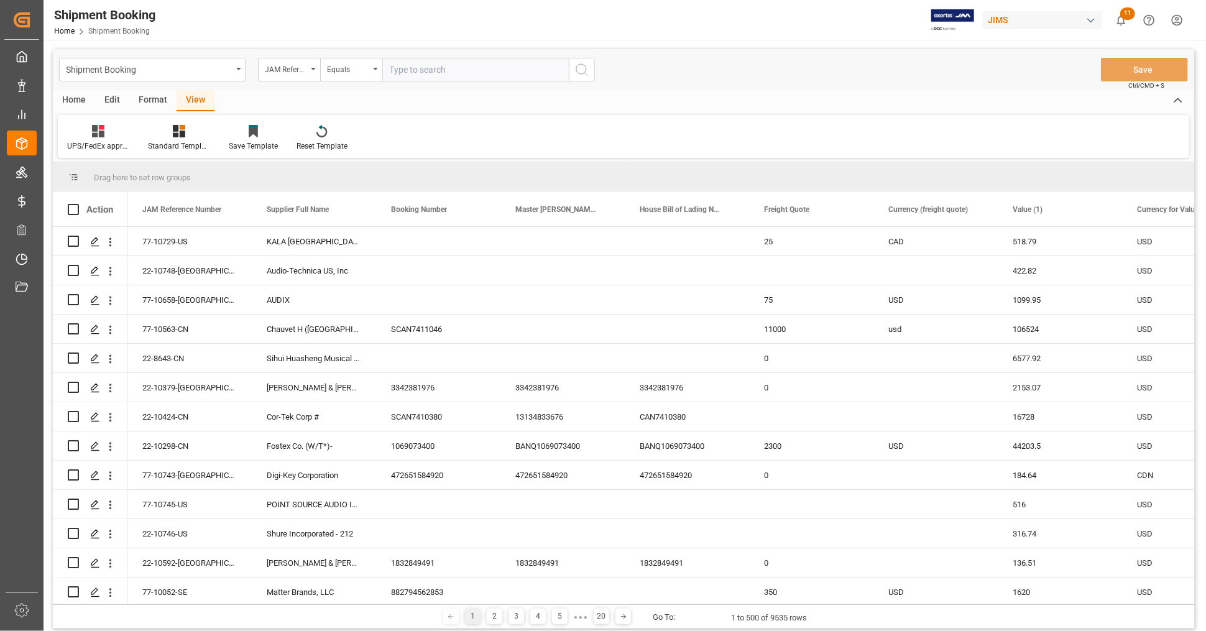
click at [78, 102] on div "Home" at bounding box center [74, 100] width 42 height 21
click at [131, 139] on div "Download" at bounding box center [137, 137] width 53 height 27
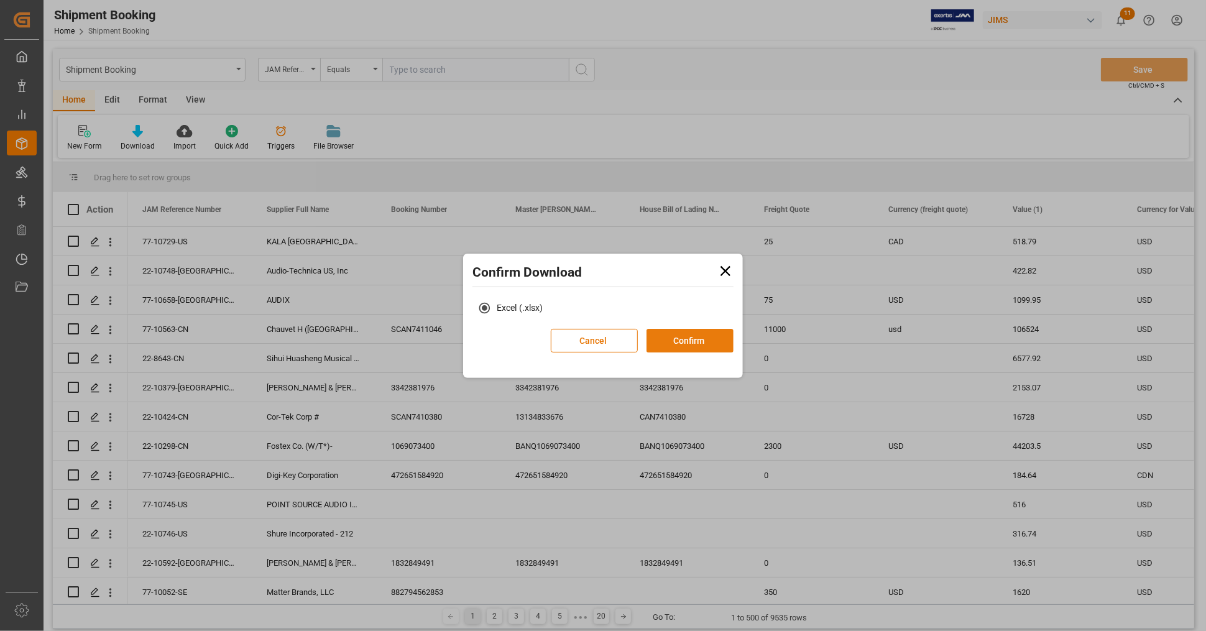
click at [685, 344] on button "Confirm" at bounding box center [690, 341] width 87 height 24
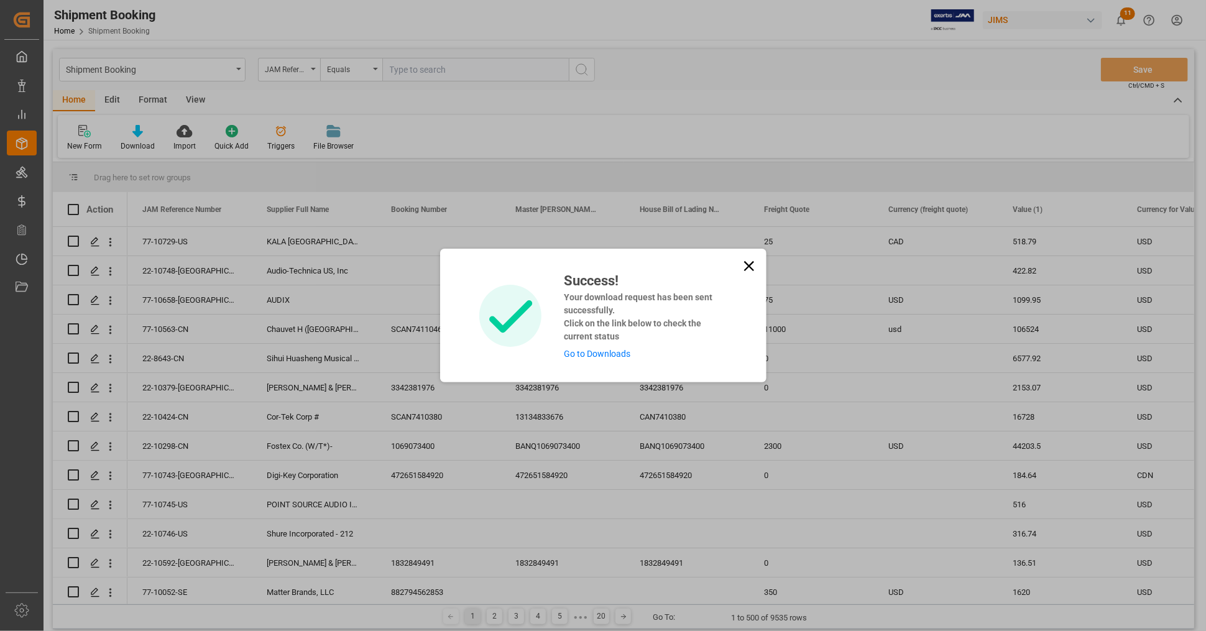
click at [599, 351] on link "Go to Downloads" at bounding box center [597, 354] width 67 height 10
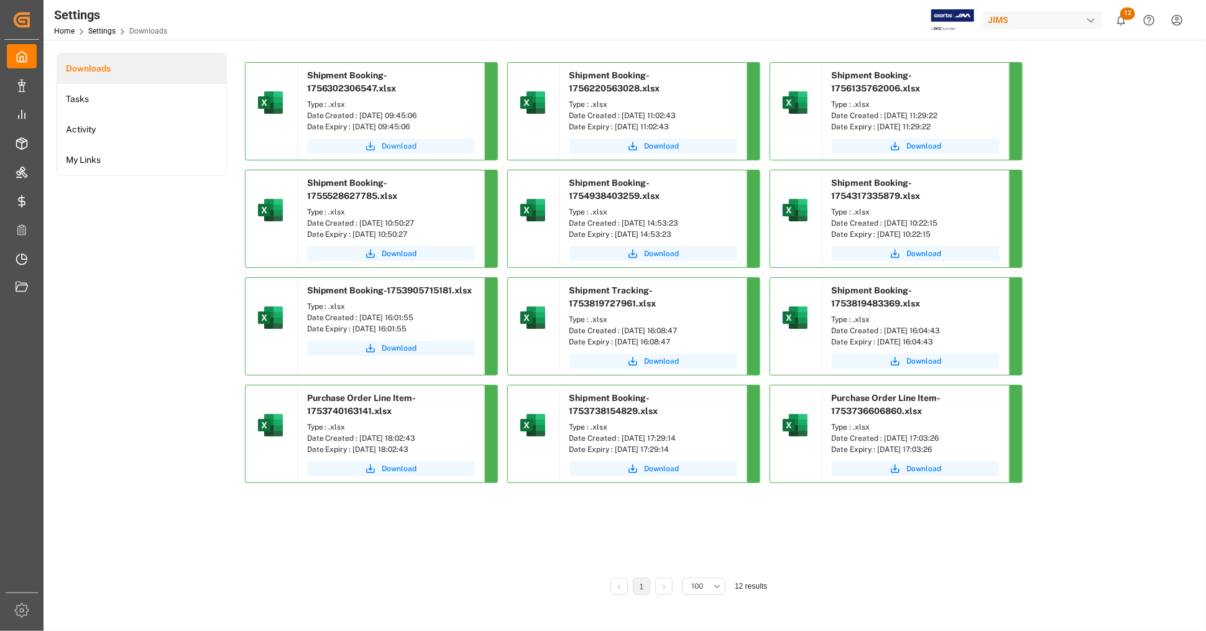
click at [396, 142] on span "Download" at bounding box center [399, 146] width 35 height 11
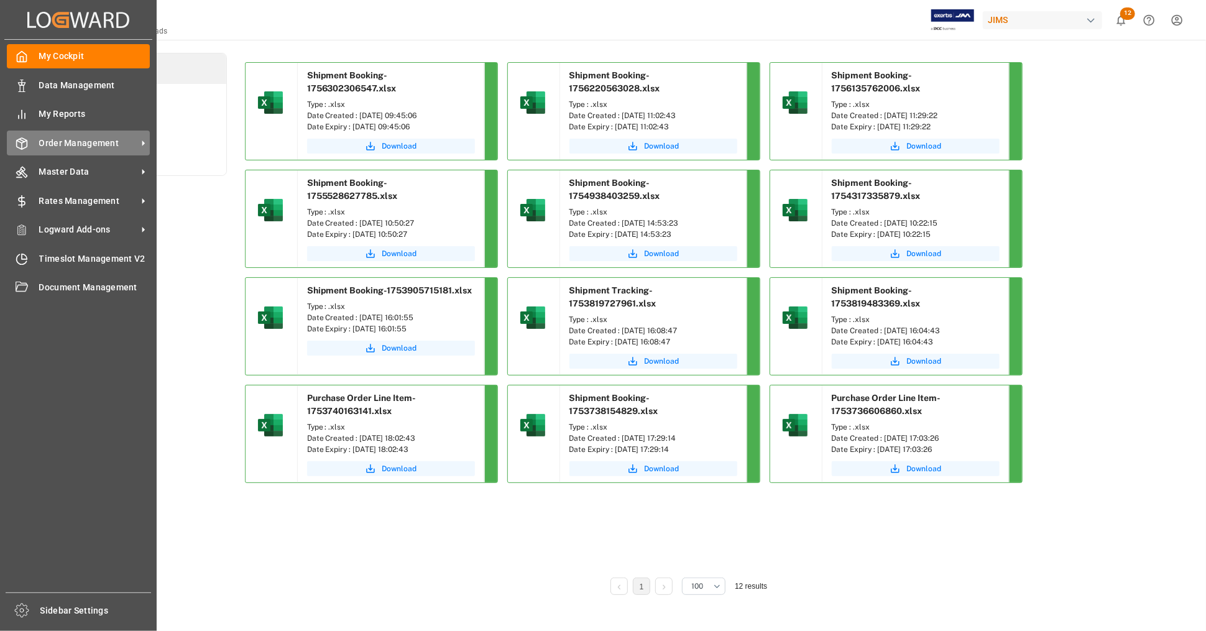
click at [80, 142] on span "Order Management" at bounding box center [88, 143] width 98 height 13
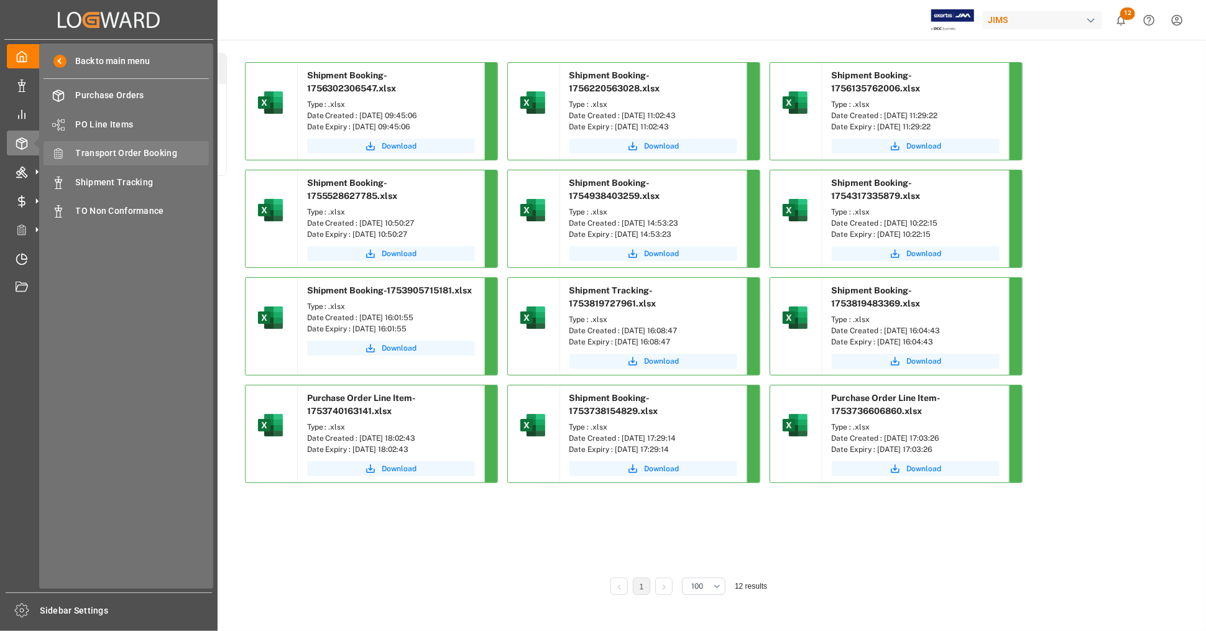
click at [166, 164] on div "Transport Order Booking Transport Order Booking" at bounding box center [126, 153] width 165 height 24
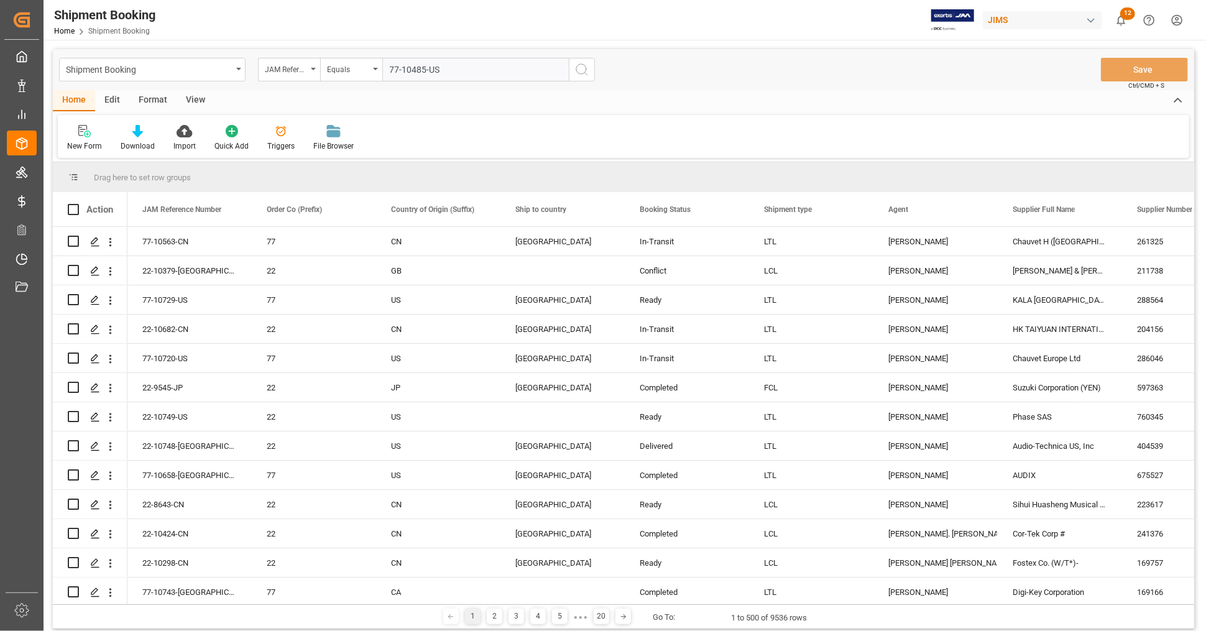
type input "77-10485-US"
click at [587, 65] on icon "search button" at bounding box center [581, 69] width 15 height 15
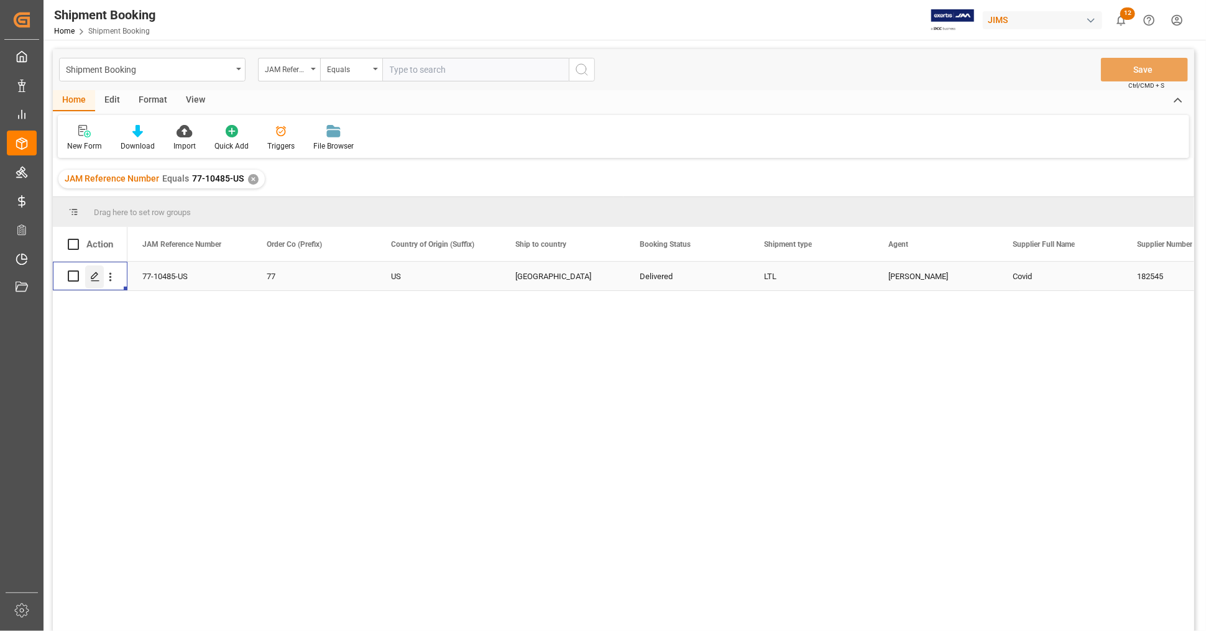
click at [94, 277] on polygon "Press SPACE to select this row." at bounding box center [94, 275] width 6 height 6
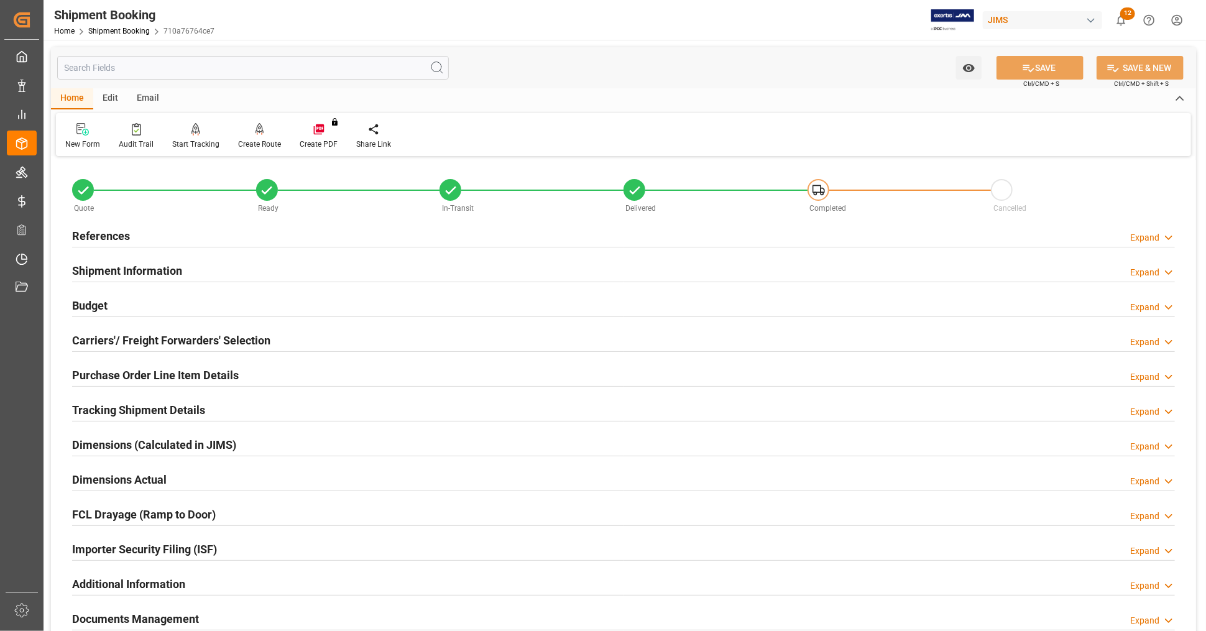
click at [210, 301] on div "Budget Expand" at bounding box center [623, 305] width 1103 height 24
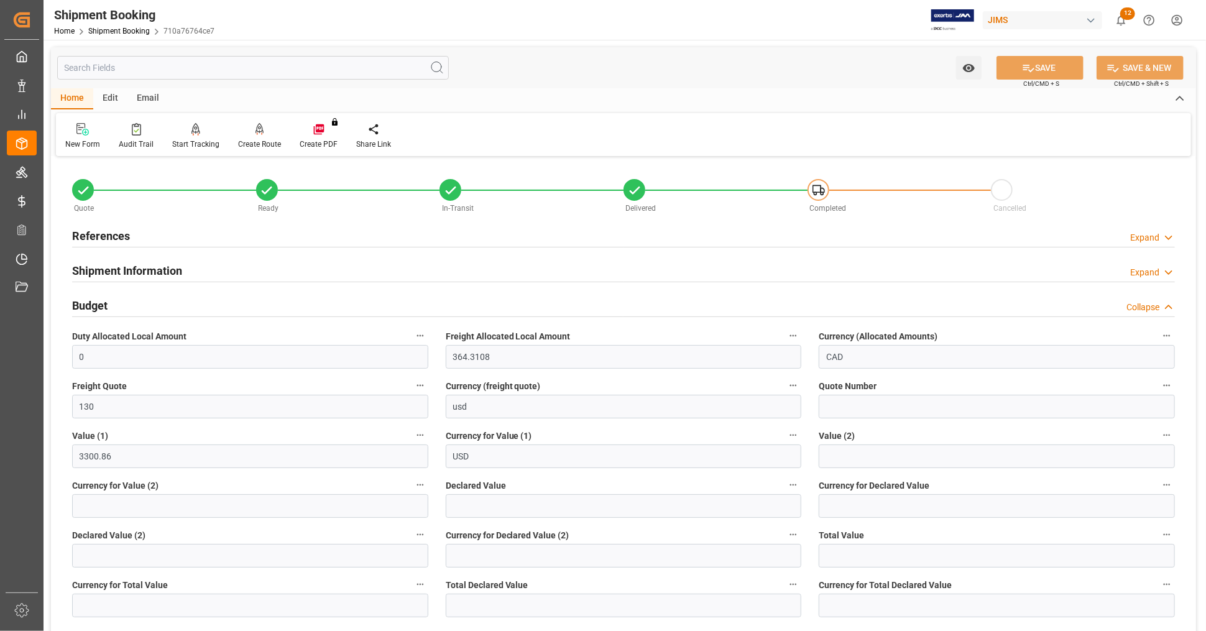
click at [210, 301] on div "Budget Collapse" at bounding box center [623, 305] width 1103 height 24
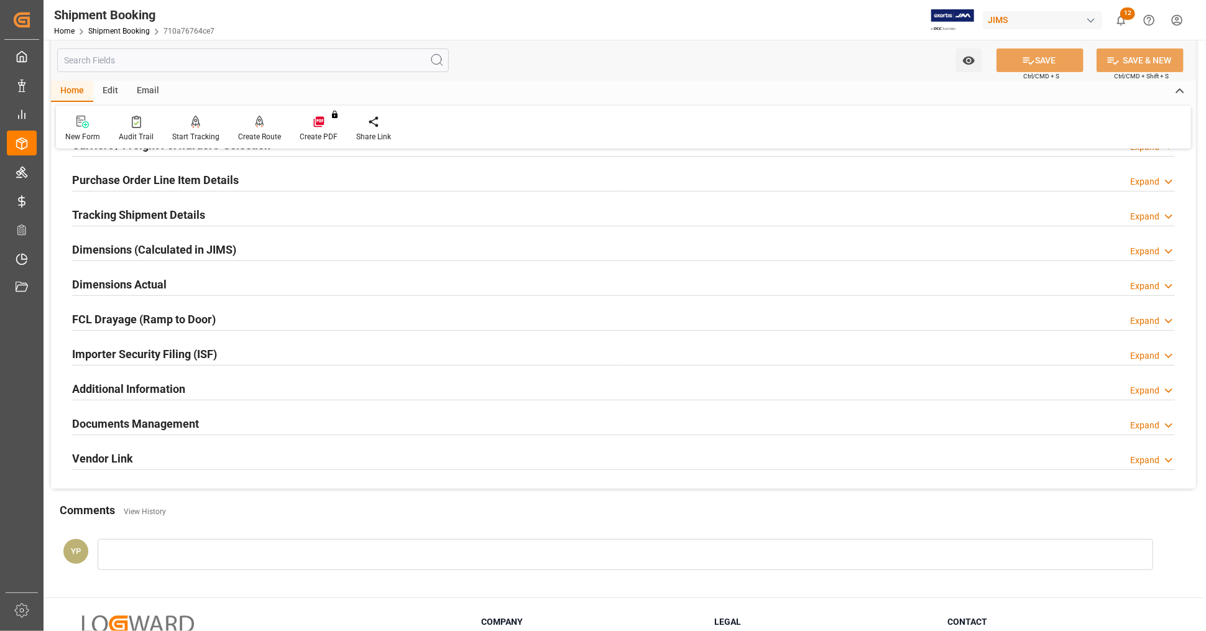
scroll to position [207, 0]
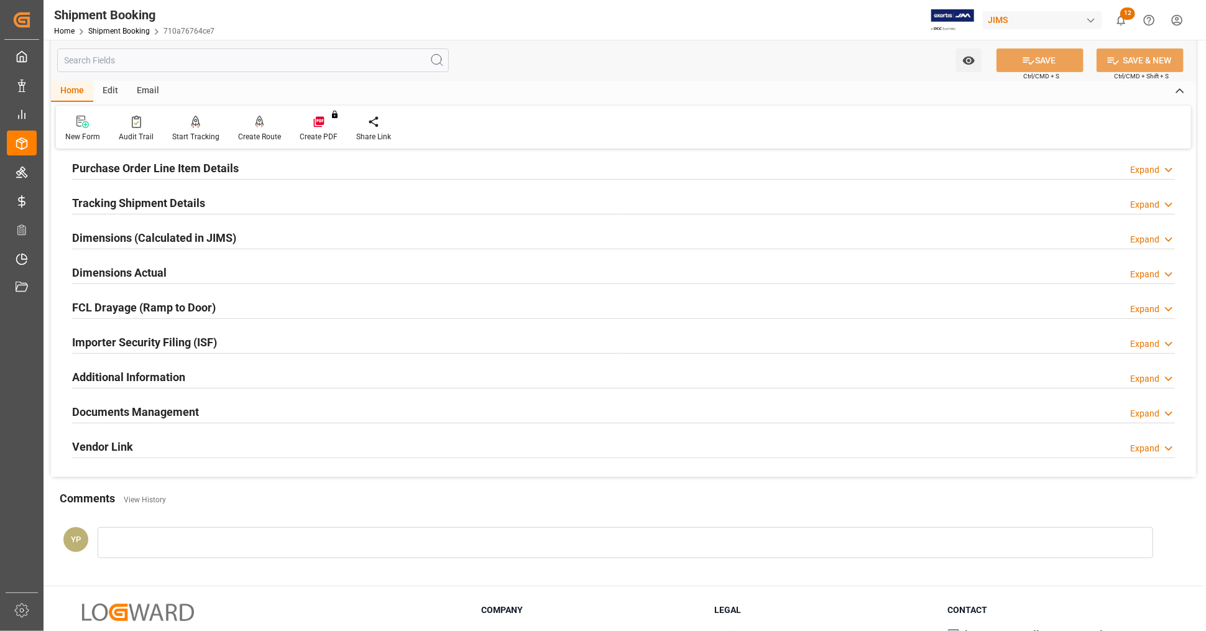
click at [180, 420] on div "Documents Management" at bounding box center [135, 411] width 127 height 24
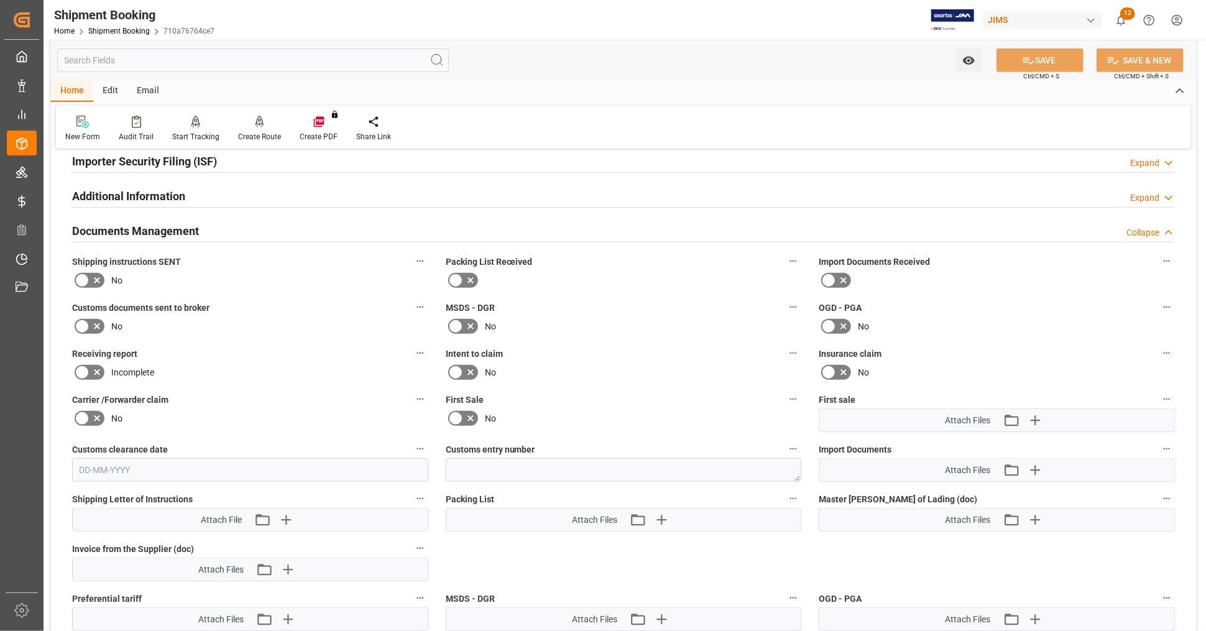
scroll to position [0, 0]
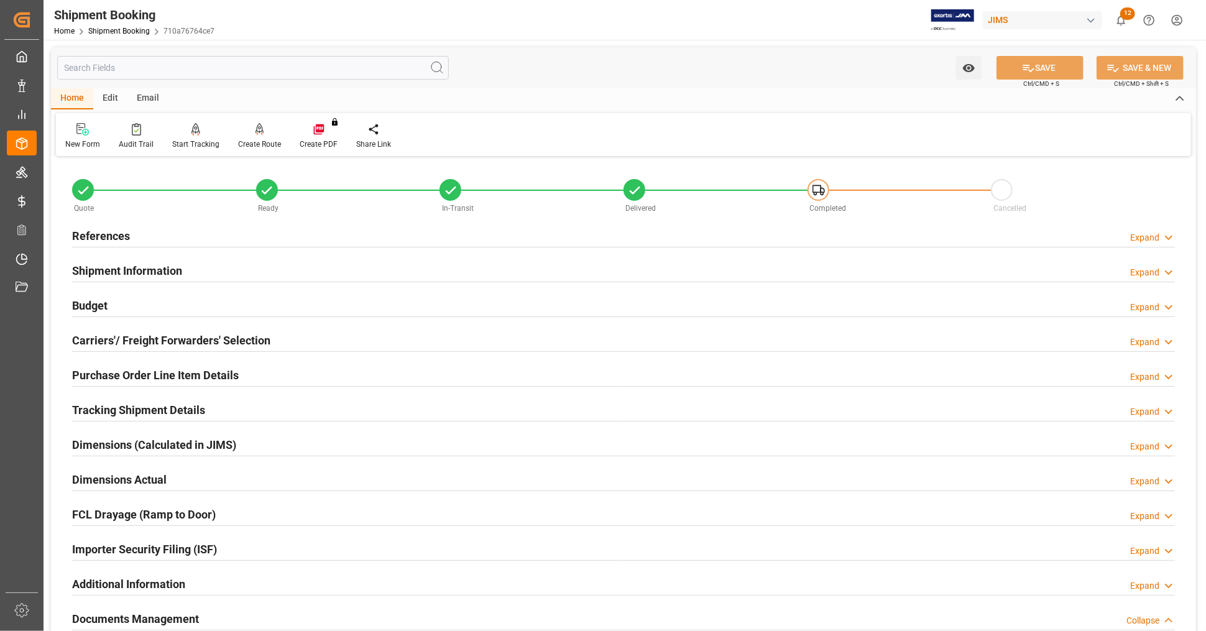
click at [259, 239] on div "References Expand" at bounding box center [623, 235] width 1103 height 24
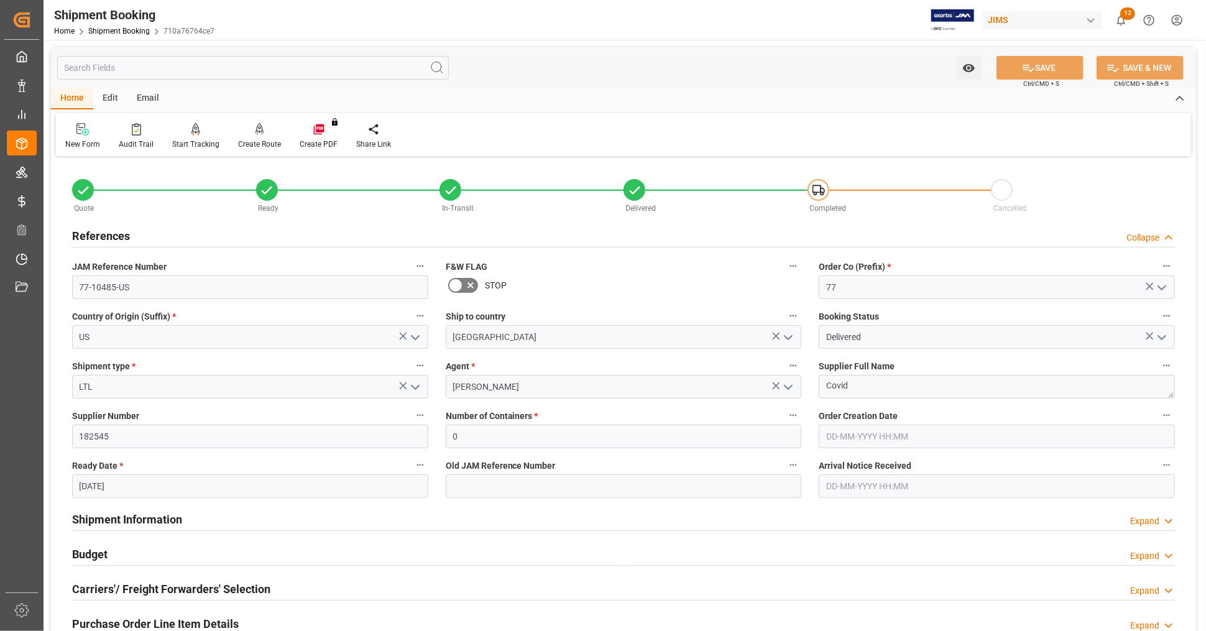
click at [259, 237] on div "References Collapse" at bounding box center [623, 235] width 1103 height 24
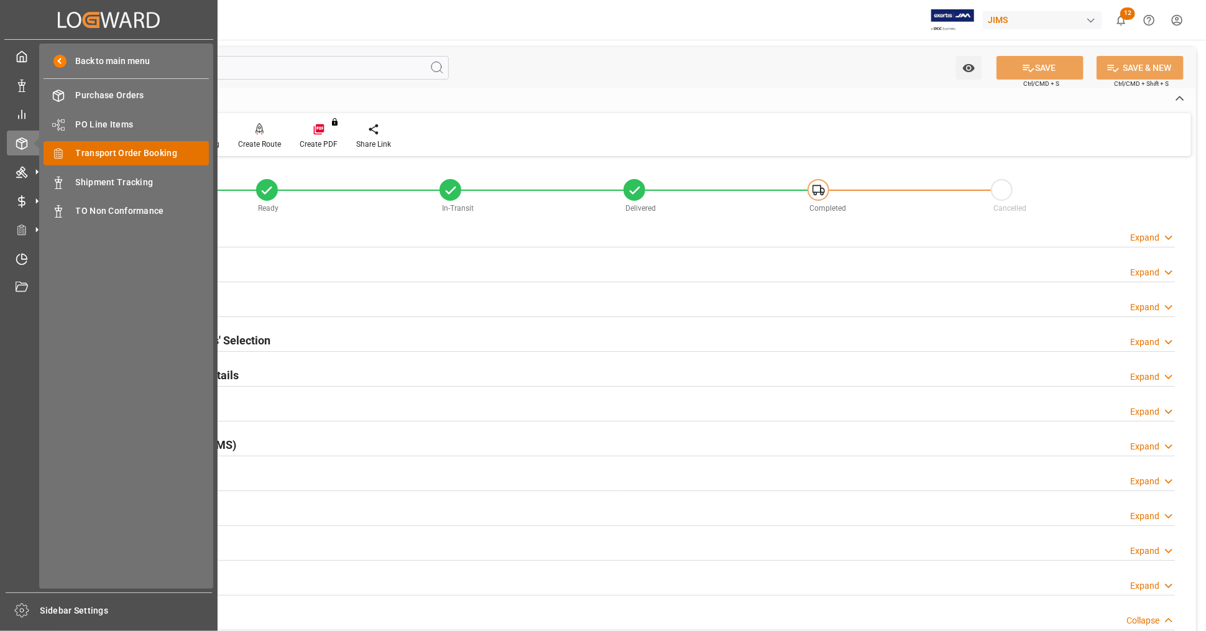
click at [139, 157] on span "Transport Order Booking" at bounding box center [143, 153] width 134 height 13
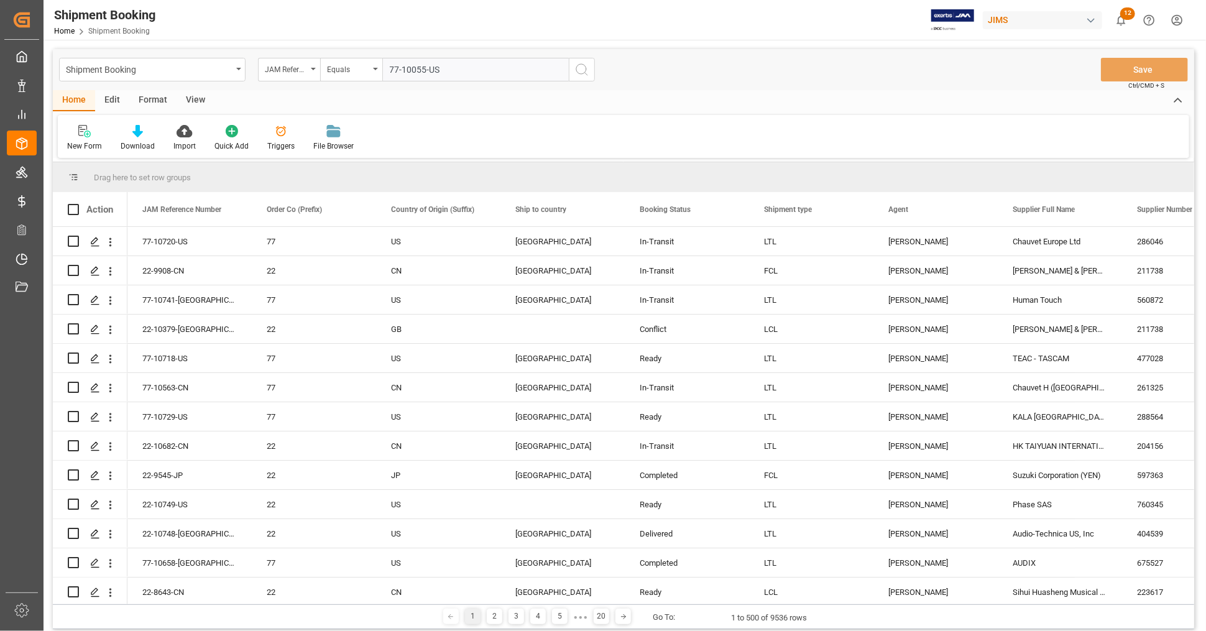
type input "77-10055-US"
click at [577, 66] on circle "search button" at bounding box center [581, 69] width 10 height 10
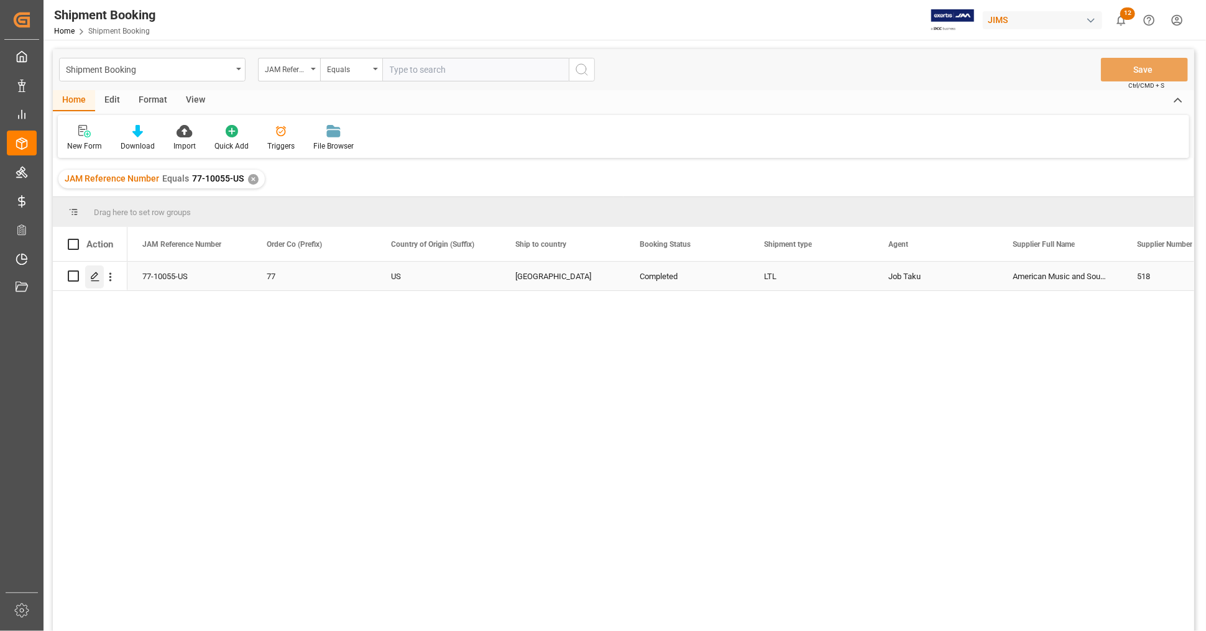
click at [98, 276] on icon "Press SPACE to select this row." at bounding box center [95, 277] width 10 height 10
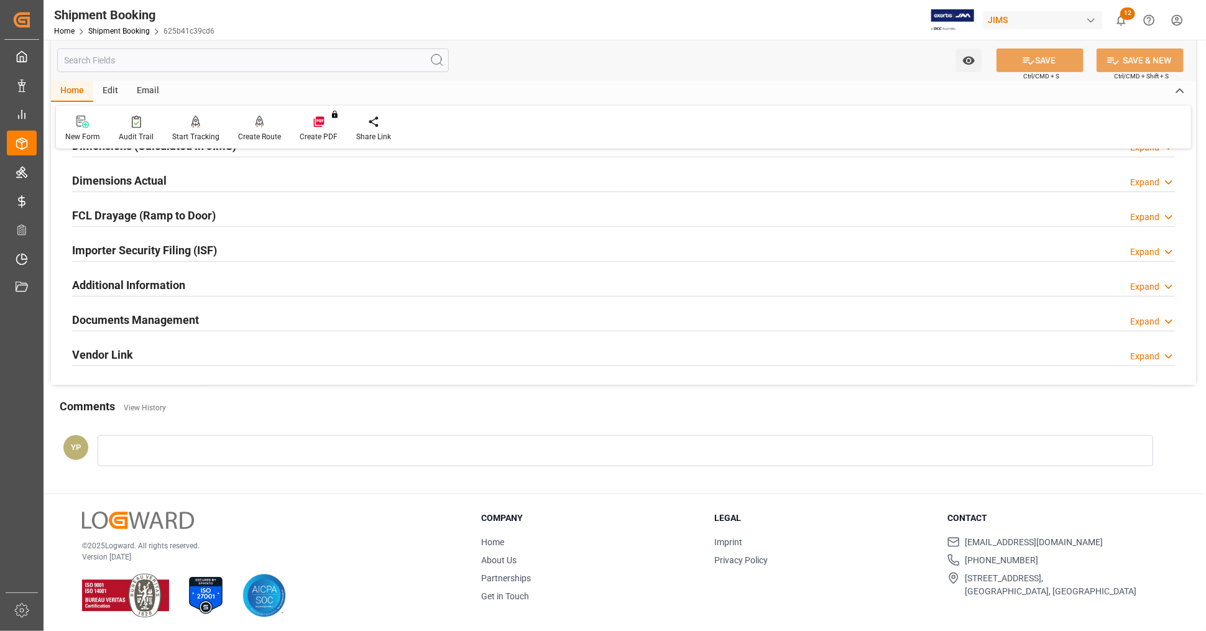
scroll to position [302, 0]
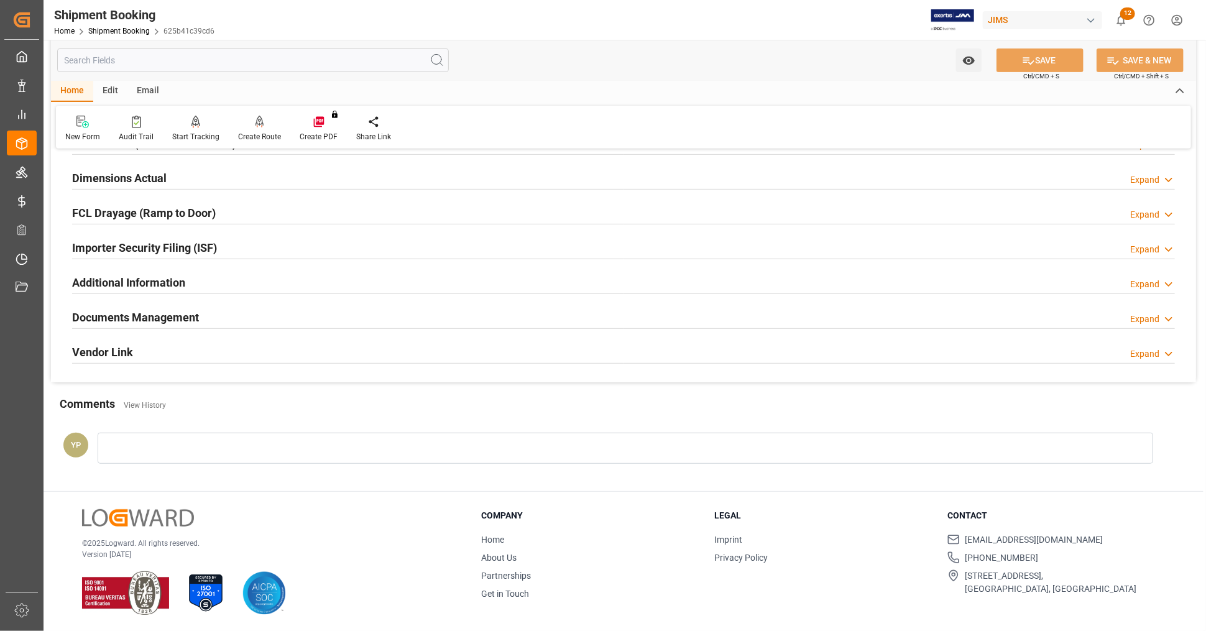
click at [217, 316] on div "Documents Management Expand" at bounding box center [623, 317] width 1103 height 24
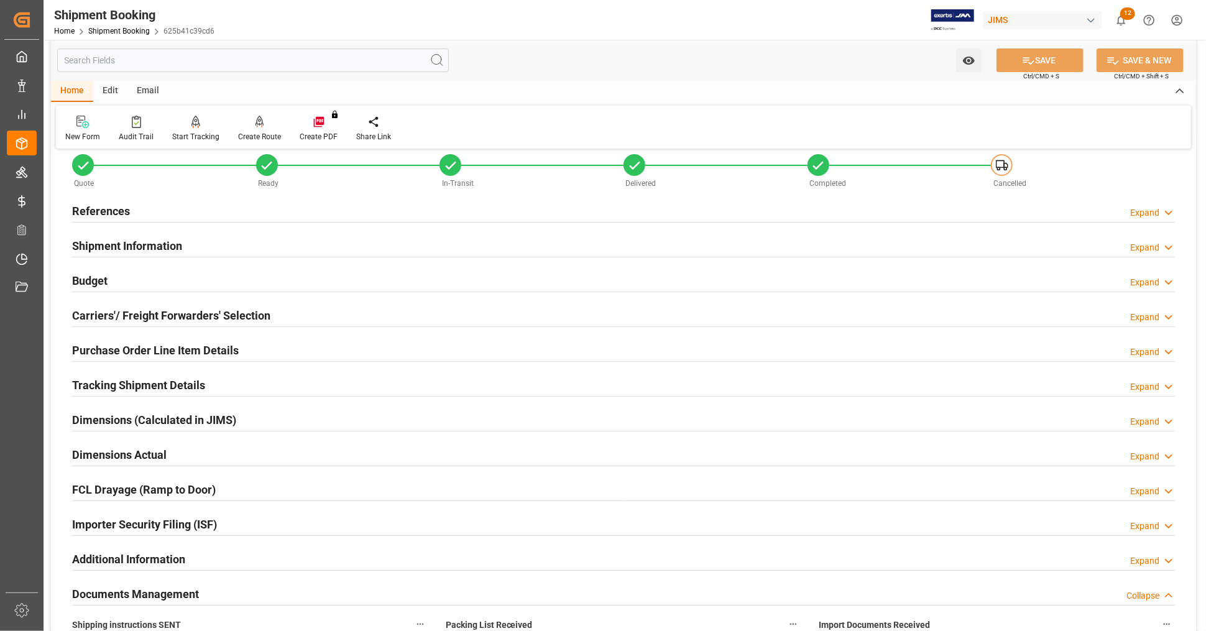
scroll to position [0, 0]
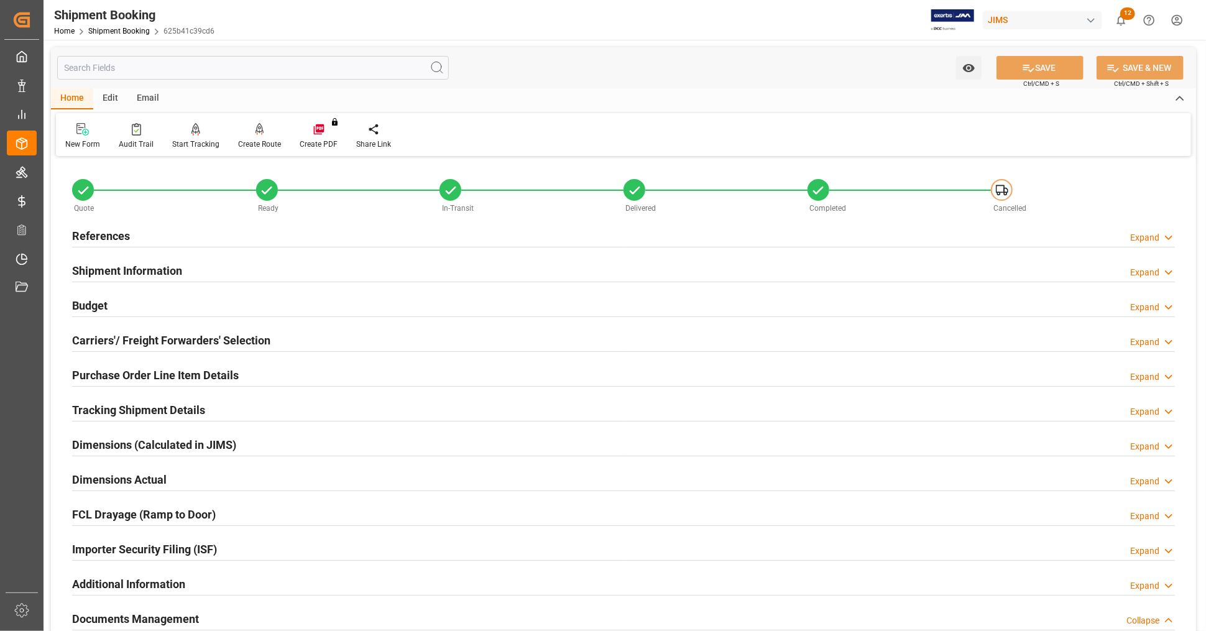
click at [366, 234] on div "References Expand" at bounding box center [623, 235] width 1103 height 24
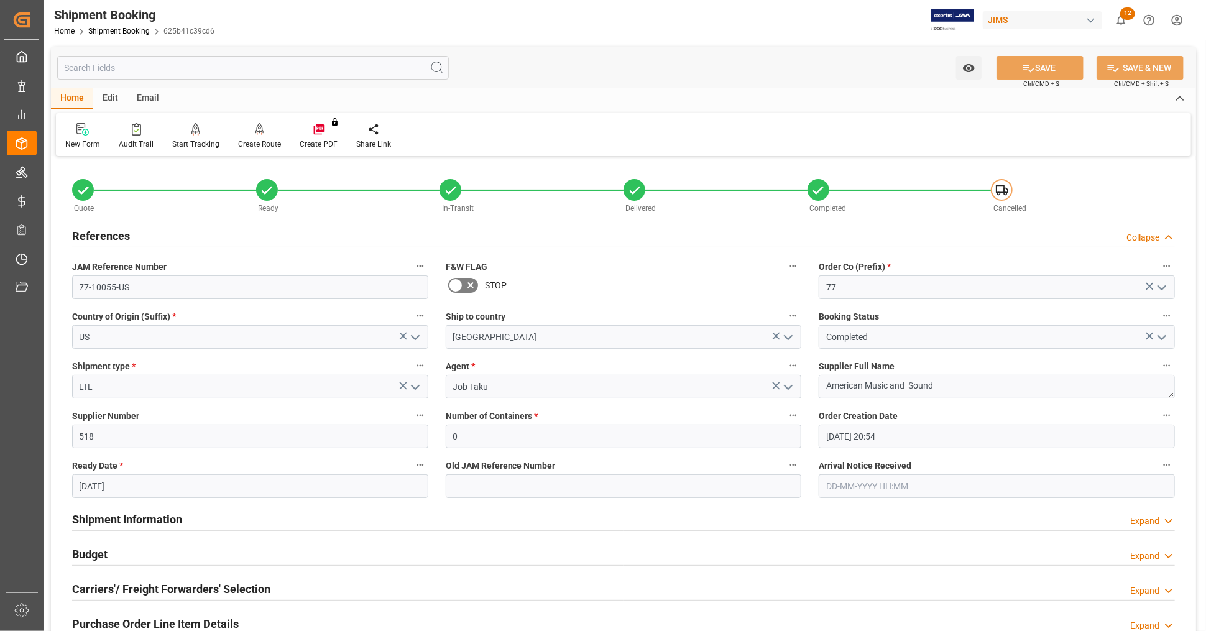
click at [366, 234] on div "References Collapse" at bounding box center [623, 235] width 1103 height 24
